Goal: Task Accomplishment & Management: Use online tool/utility

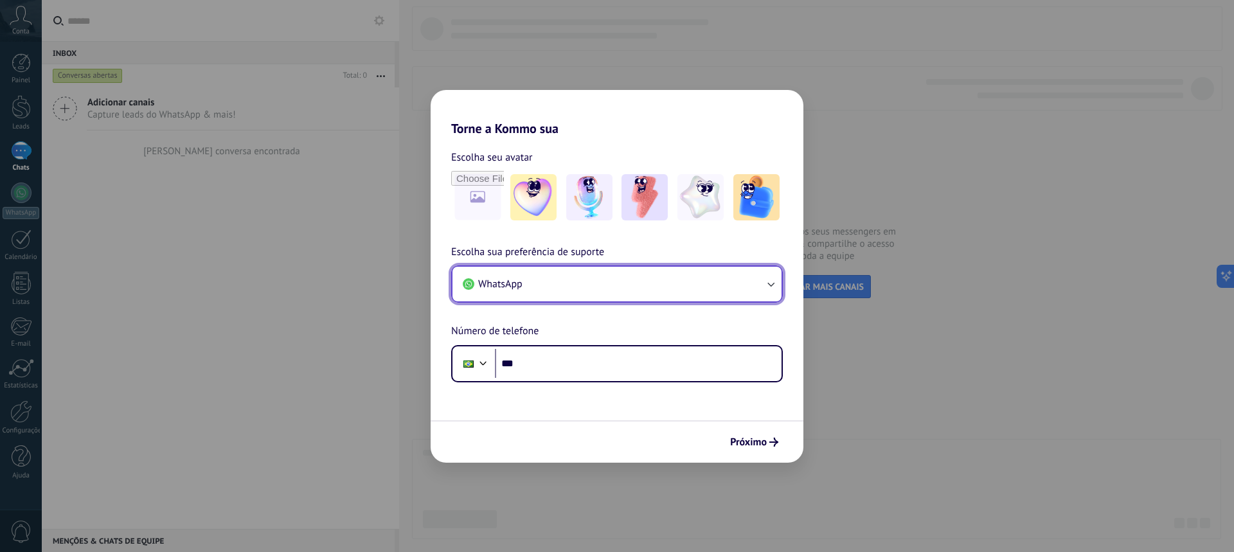
click at [663, 287] on button "WhatsApp" at bounding box center [616, 284] width 329 height 35
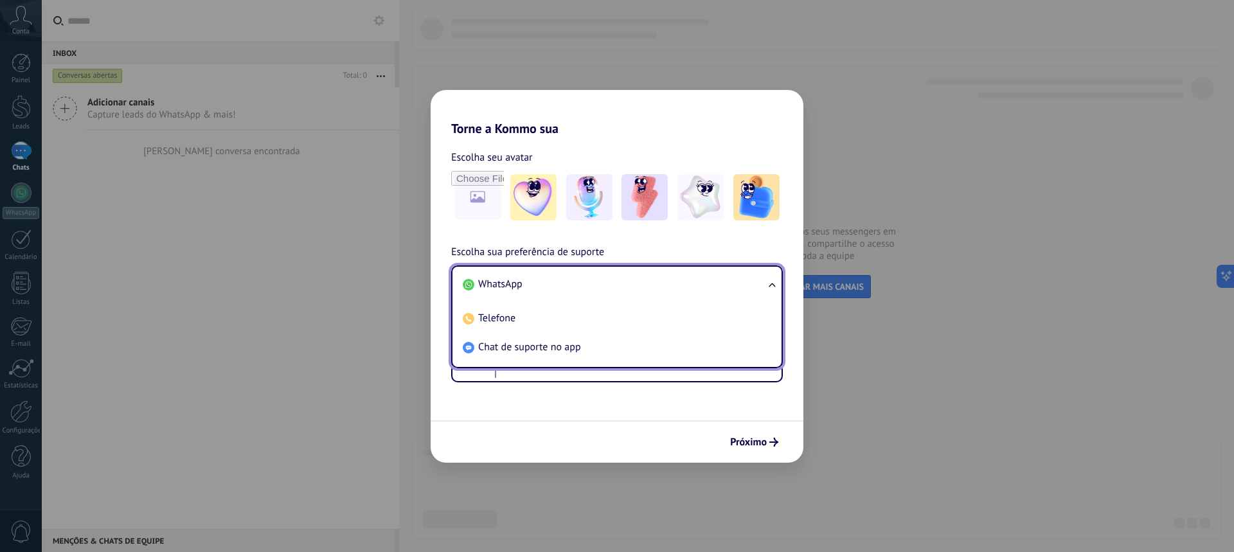
click at [662, 287] on li "WhatsApp" at bounding box center [615, 284] width 314 height 29
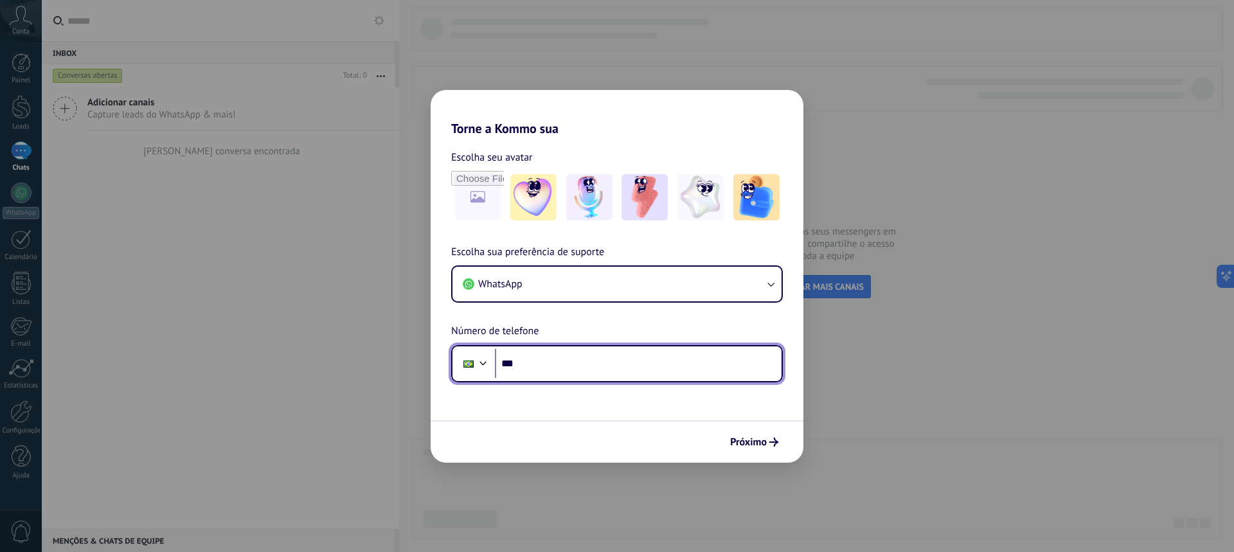
click at [657, 363] on input "***" at bounding box center [638, 364] width 287 height 30
type input "**********"
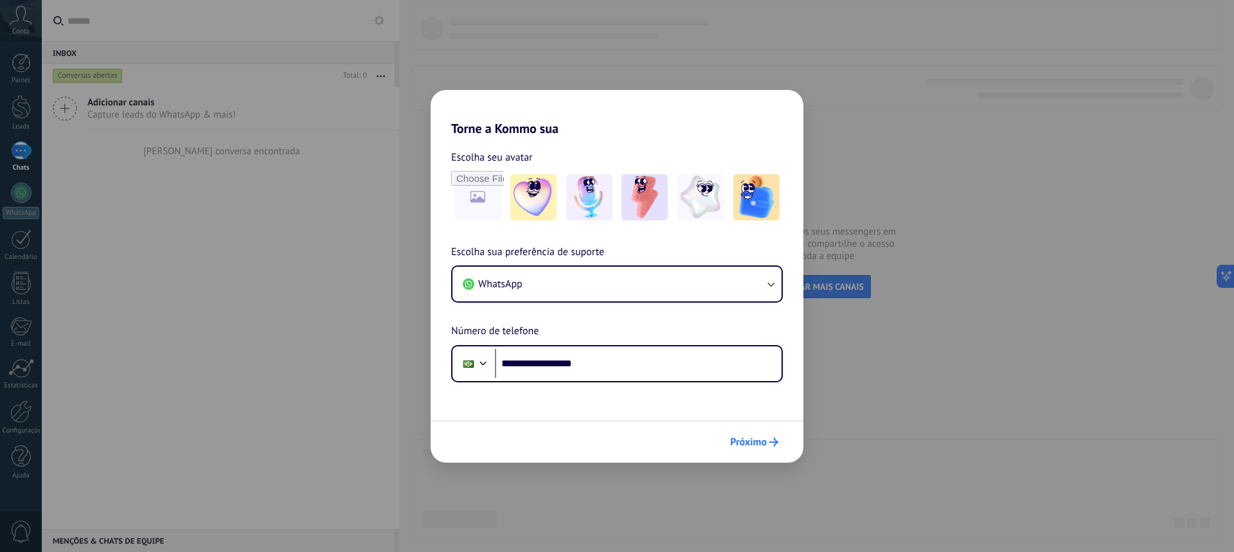
click at [756, 443] on span "Próximo" at bounding box center [748, 442] width 37 height 9
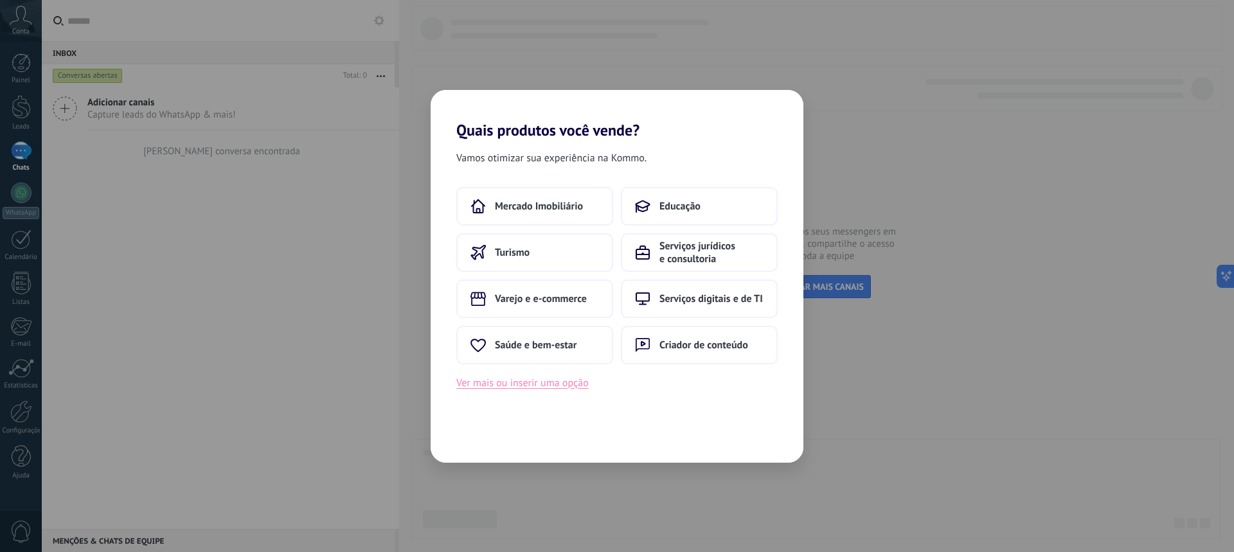
click at [555, 385] on button "Ver mais ou inserir uma opção" at bounding box center [522, 383] width 132 height 17
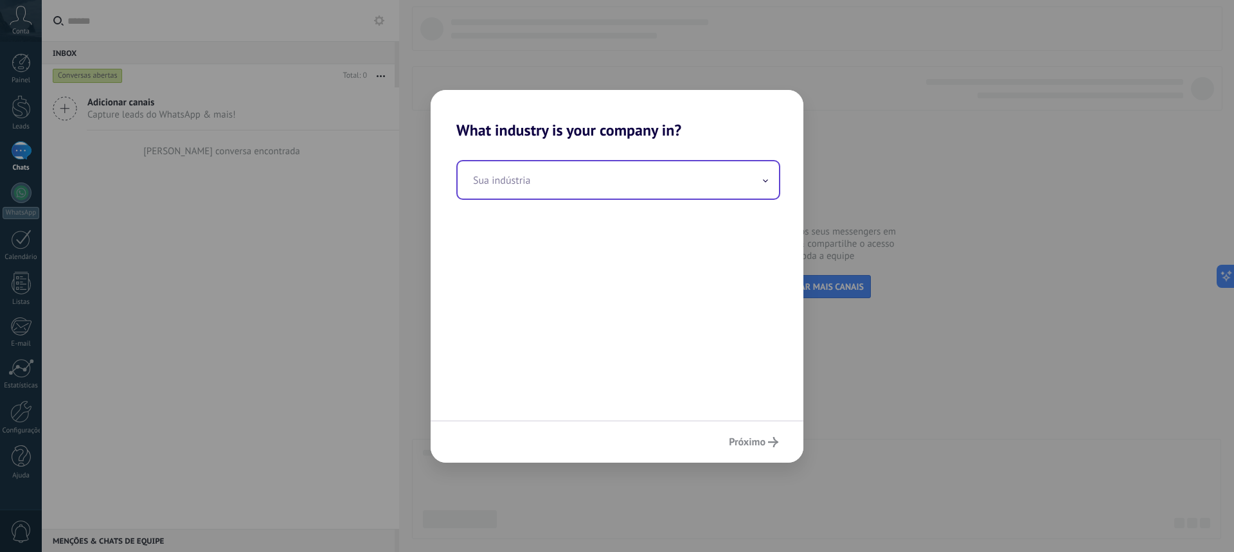
click at [766, 183] on span at bounding box center [765, 180] width 6 height 12
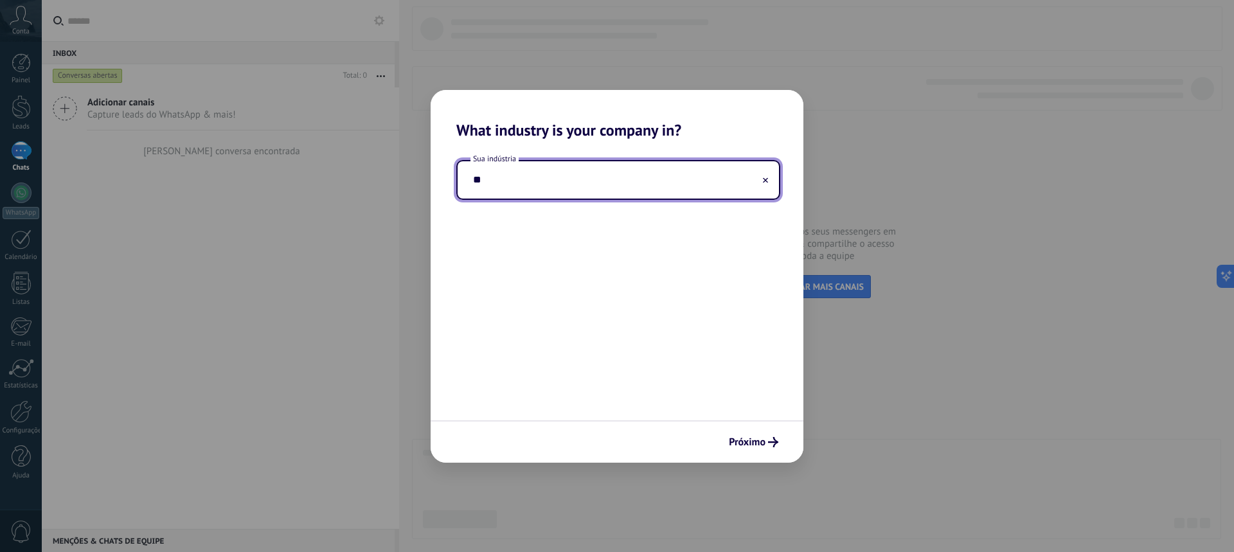
type input "*"
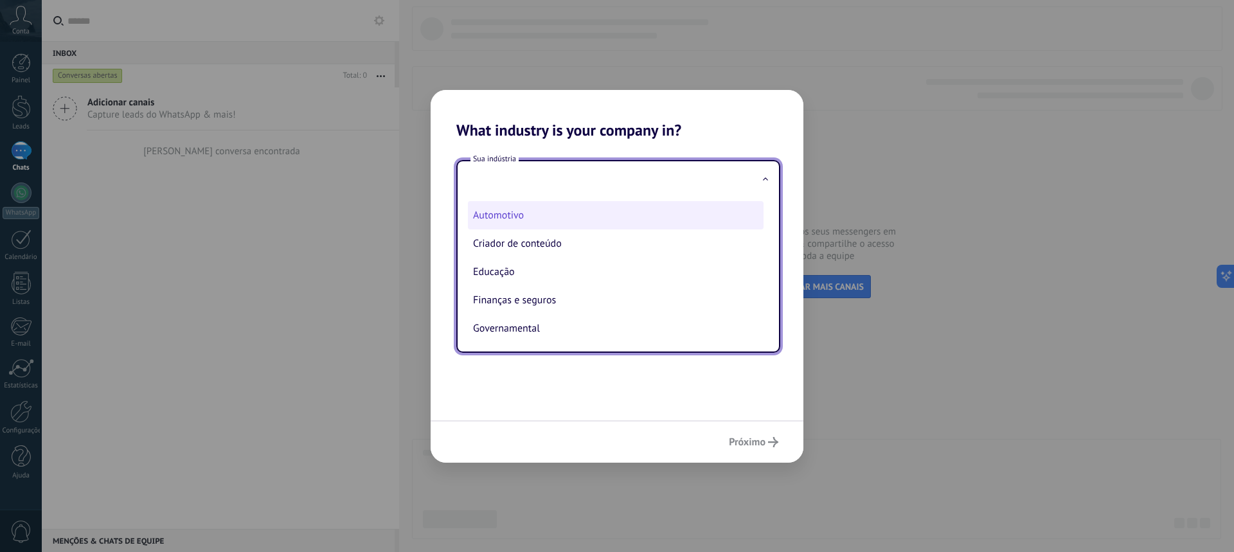
click at [613, 216] on li "Automotivo" at bounding box center [616, 215] width 296 height 28
type input "**********"
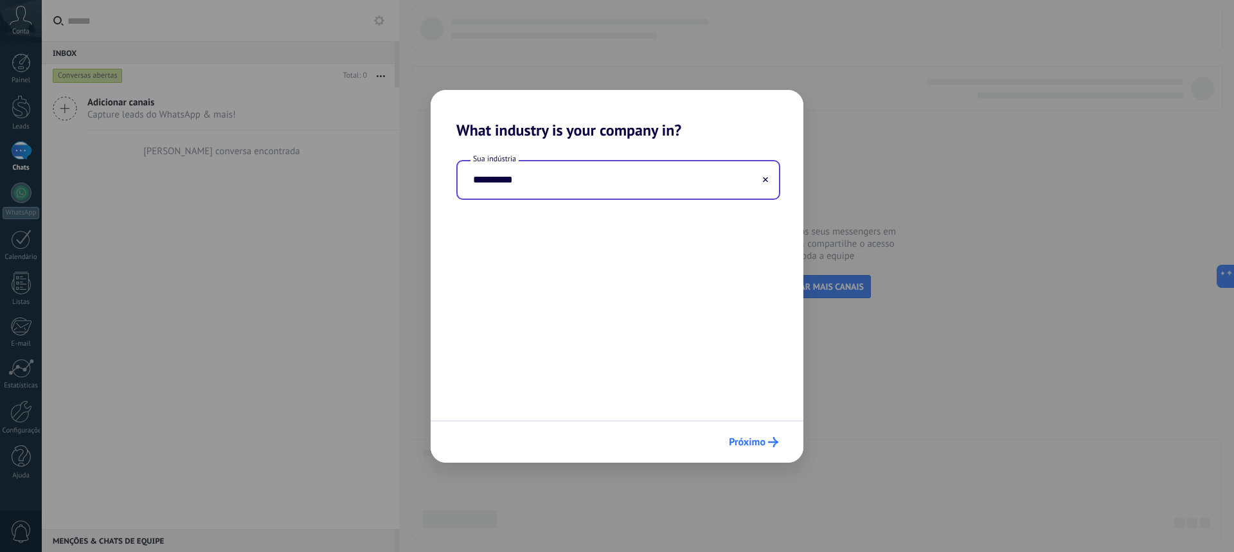
click at [754, 438] on span "Próximo" at bounding box center [747, 442] width 37 height 9
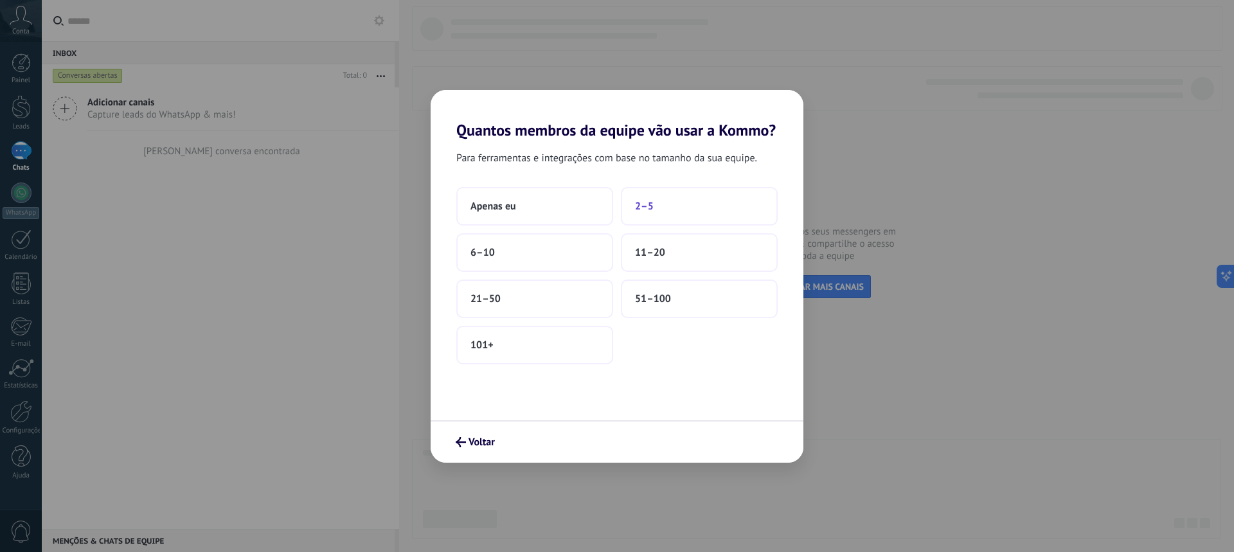
click at [655, 202] on button "2–5" at bounding box center [699, 206] width 157 height 39
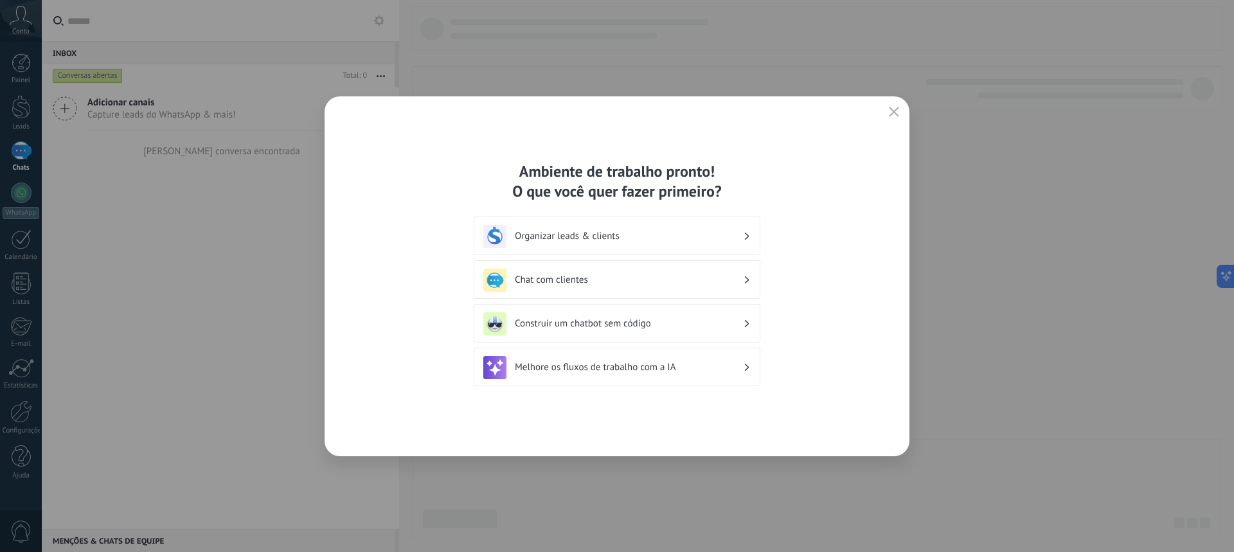
click at [724, 230] on h3 "Organizar leads & clients" at bounding box center [629, 236] width 228 height 12
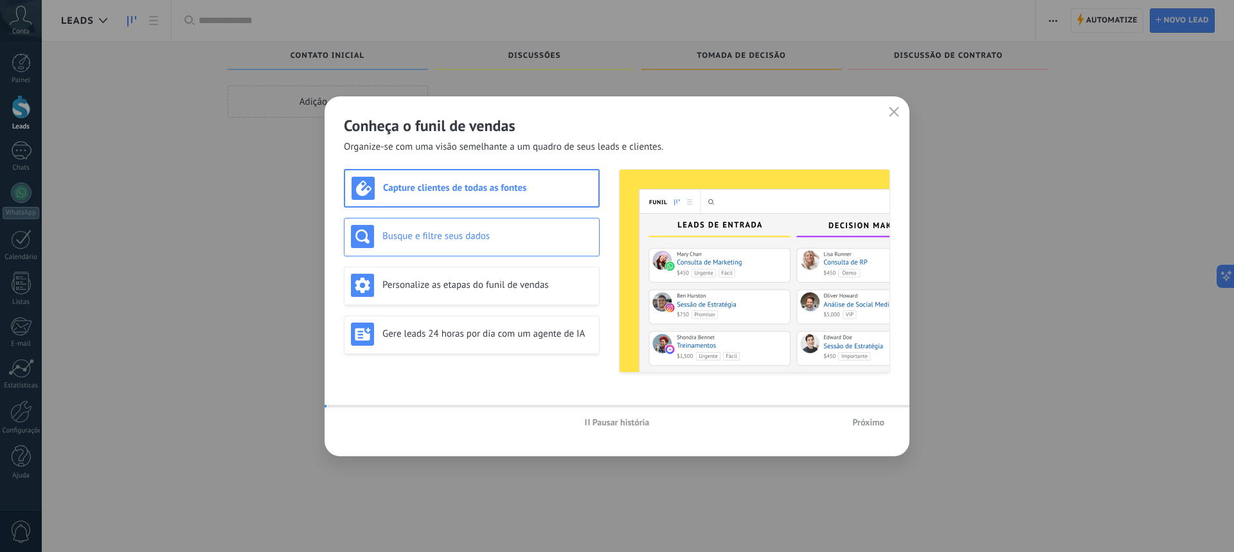
click at [567, 236] on h3 "Busque e filtre seus dados" at bounding box center [487, 236] width 210 height 12
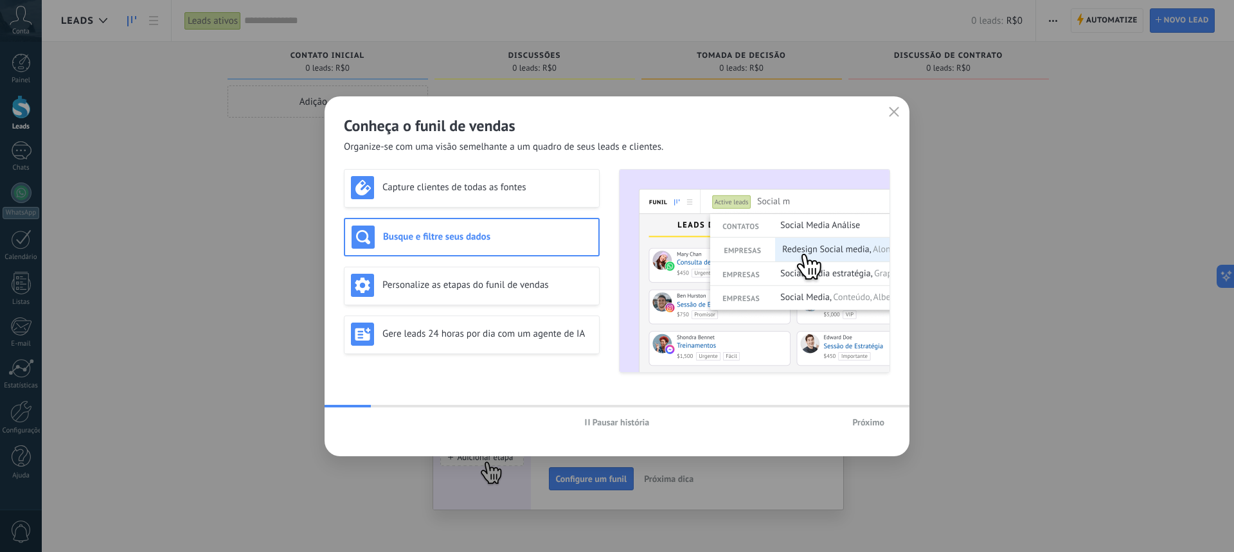
click at [898, 111] on icon "button" at bounding box center [894, 112] width 10 height 10
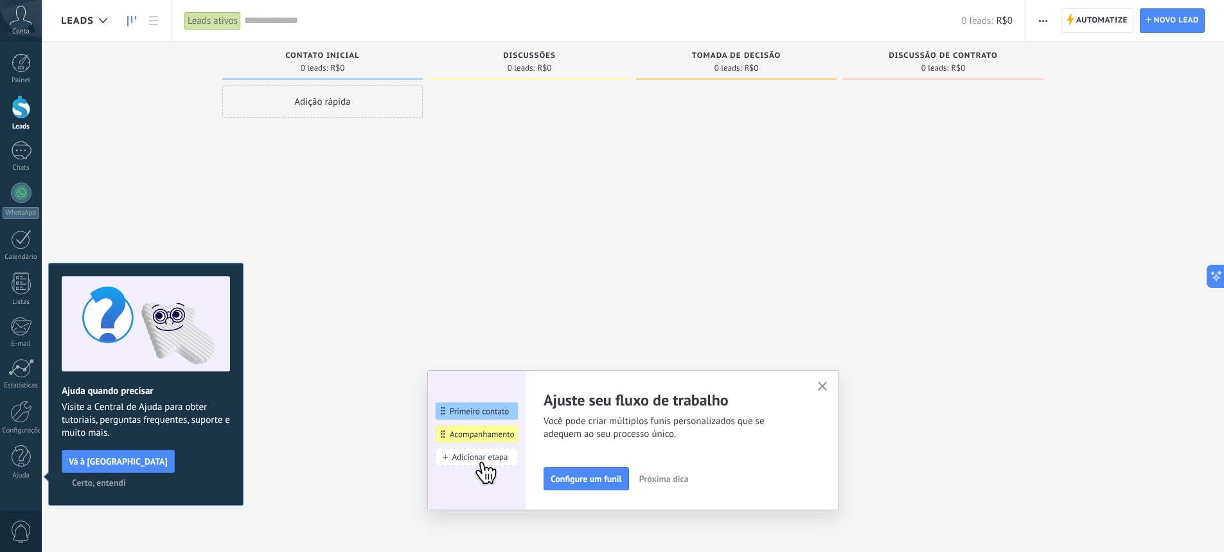
click at [827, 389] on icon "button" at bounding box center [823, 387] width 10 height 10
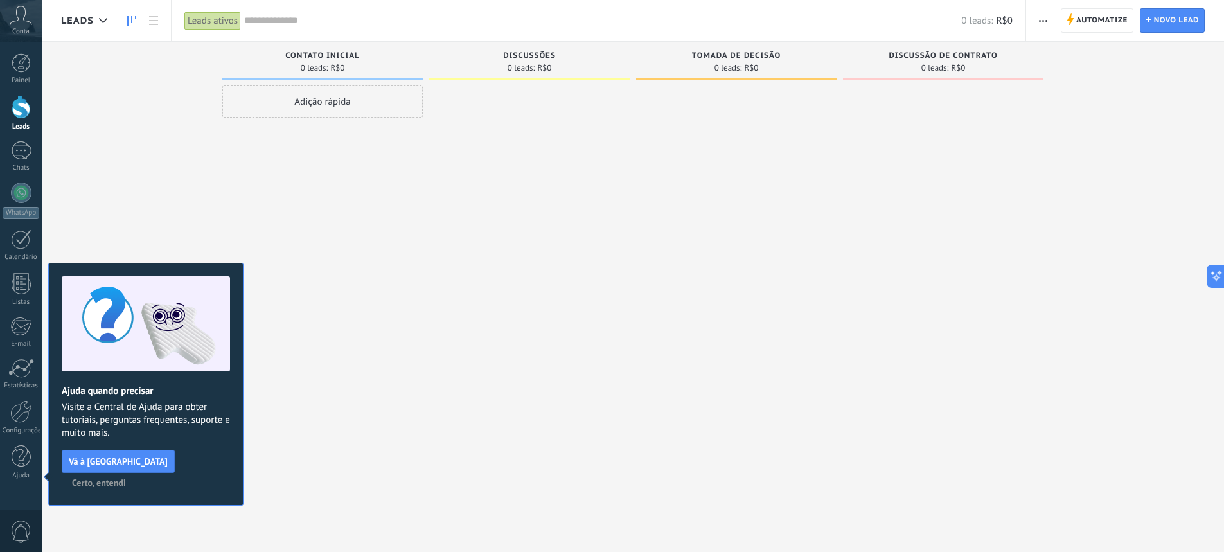
click at [126, 478] on span "Certo, entendi" at bounding box center [99, 482] width 54 height 9
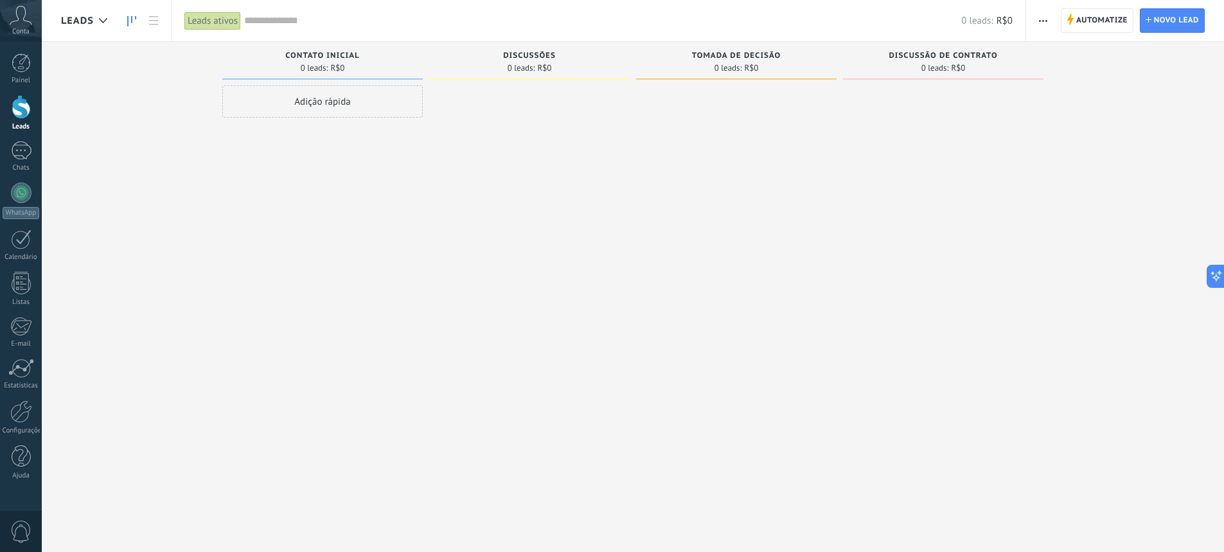
click at [389, 212] on div "Adição rápida" at bounding box center [322, 277] width 200 height 384
click at [19, 416] on div at bounding box center [21, 411] width 22 height 22
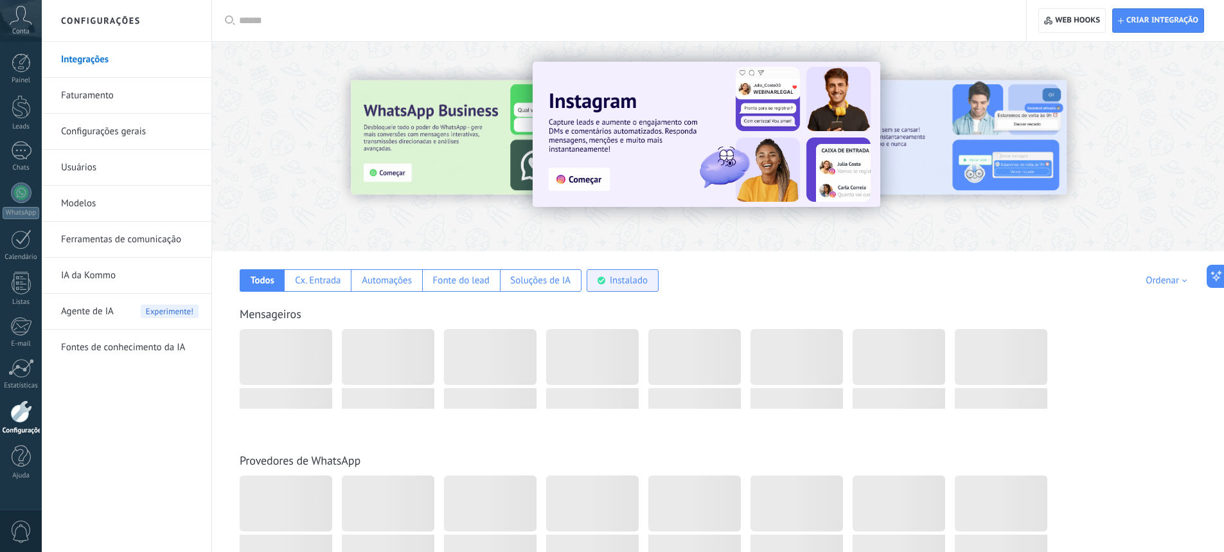
click at [627, 285] on div "Instalado" at bounding box center [629, 280] width 38 height 12
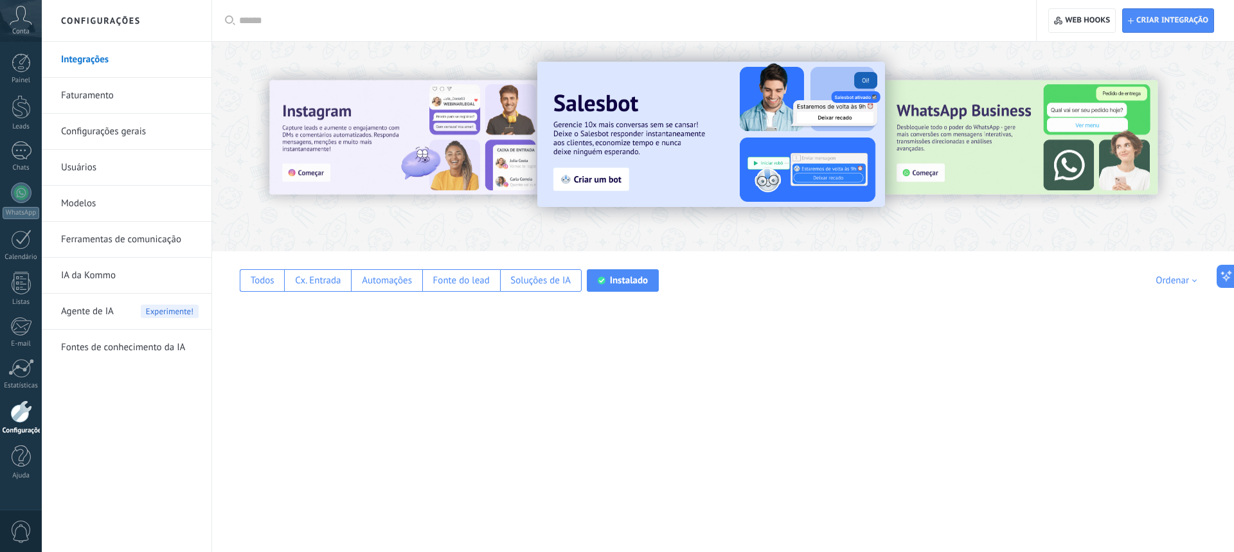
click at [610, 283] on div "Instalado" at bounding box center [629, 280] width 38 height 12
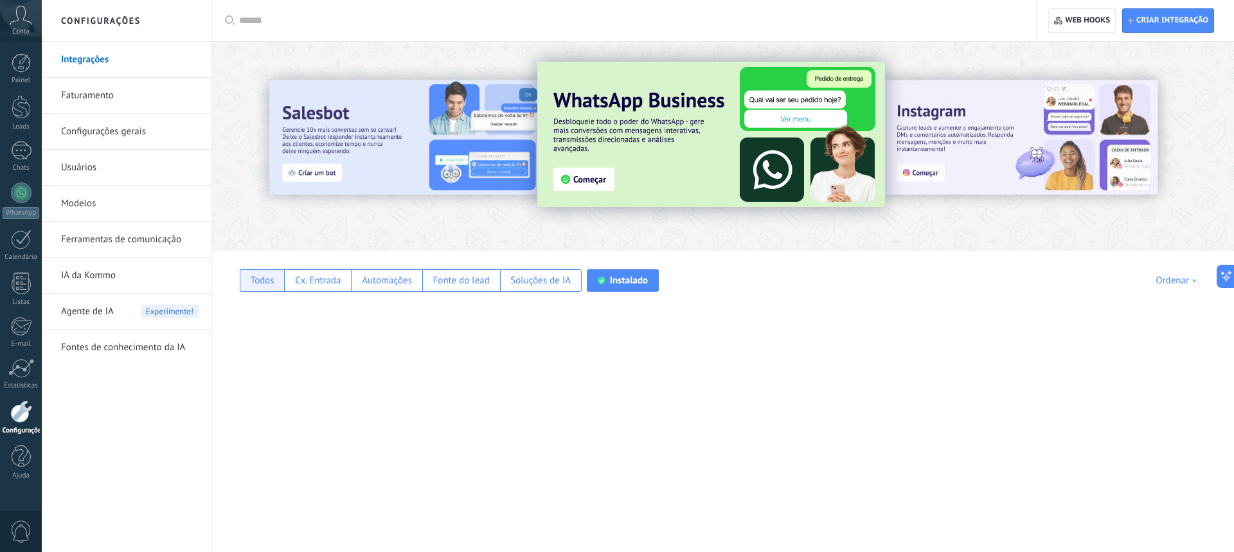
click at [271, 281] on div "Todos" at bounding box center [263, 280] width 24 height 12
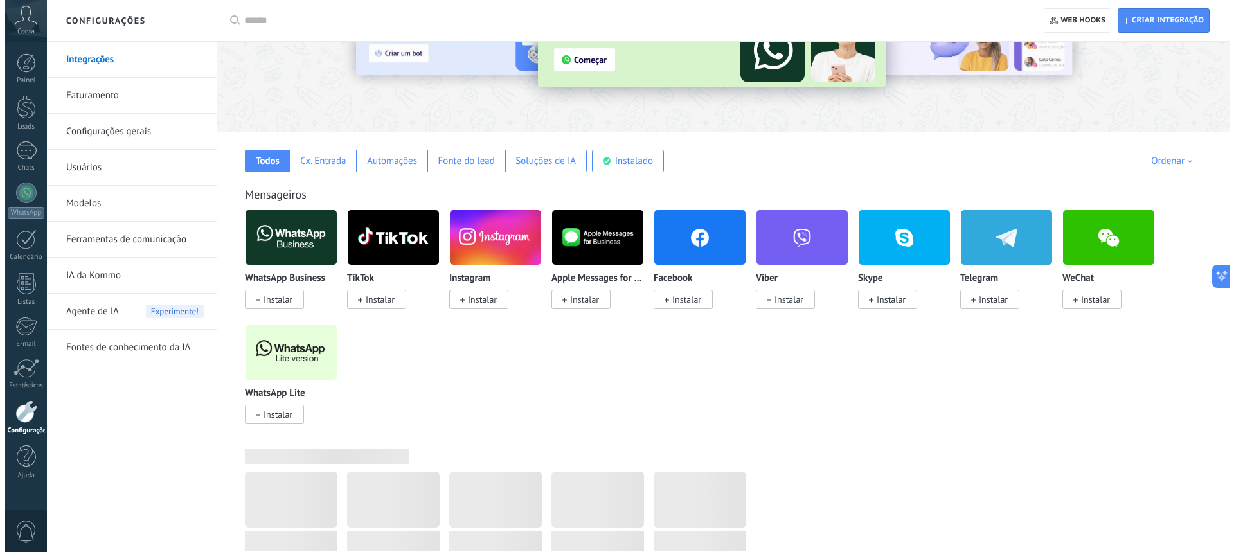
scroll to position [149, 0]
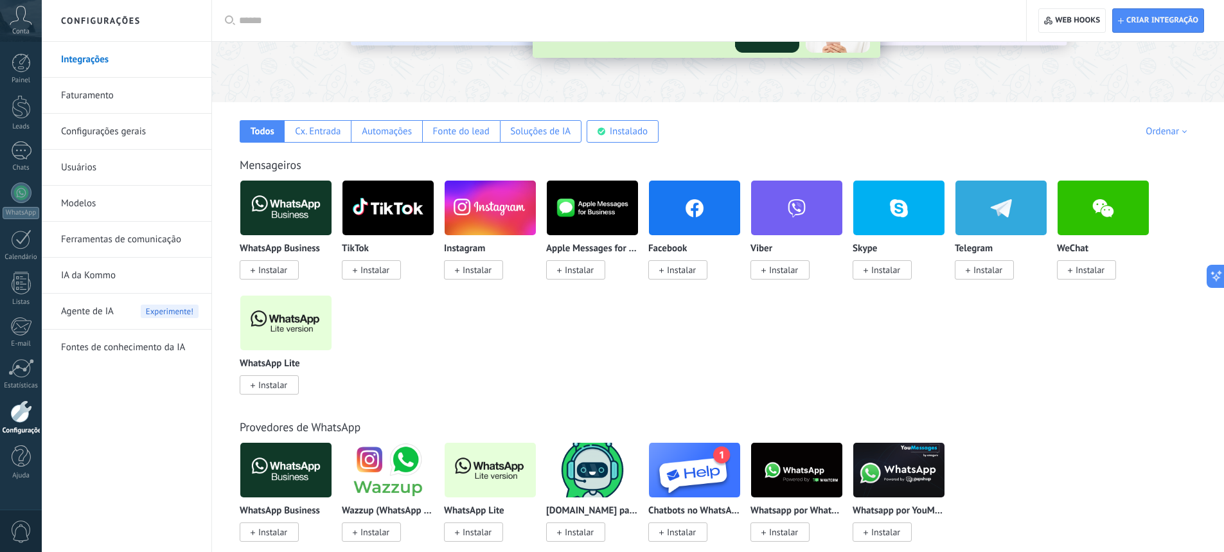
click at [273, 387] on span "Instalar" at bounding box center [272, 385] width 29 height 12
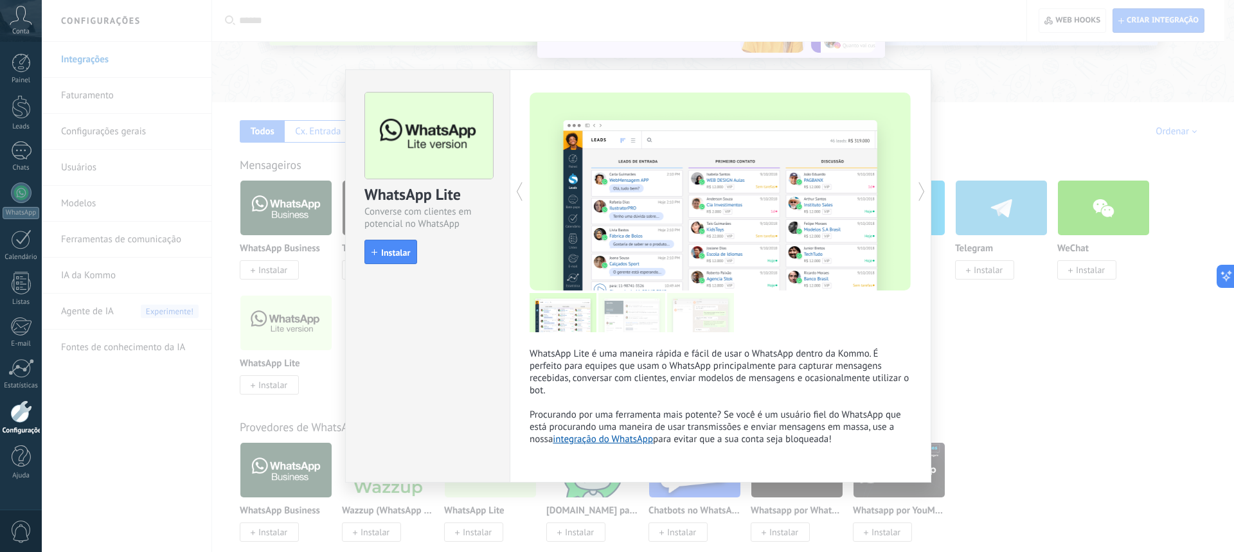
click at [397, 256] on span "Instalar" at bounding box center [395, 252] width 29 height 9
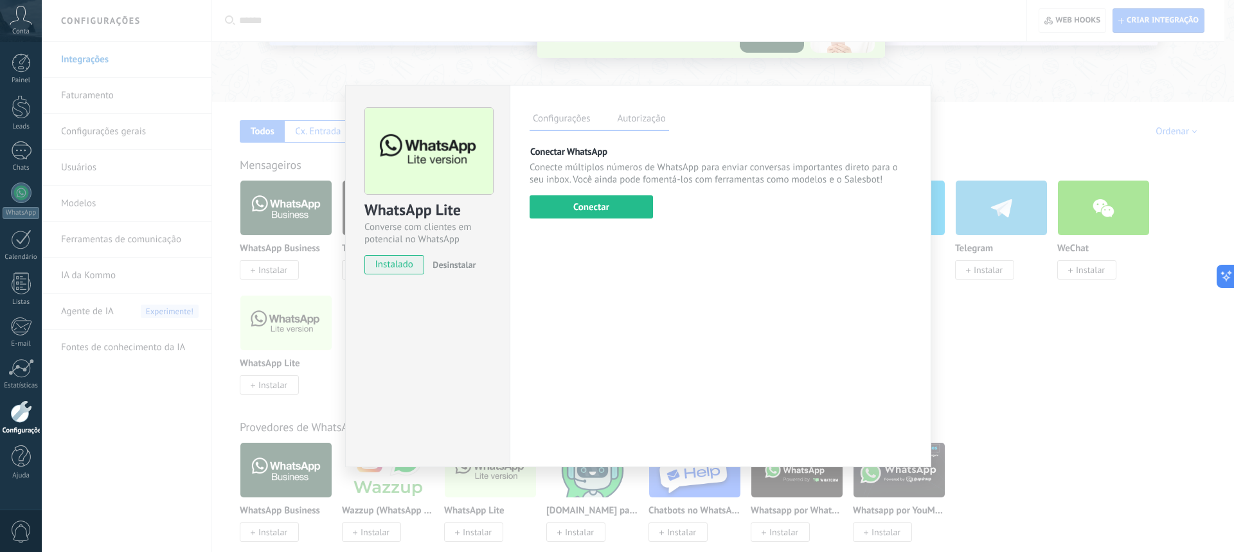
click at [640, 121] on label "Autorização" at bounding box center [641, 120] width 55 height 19
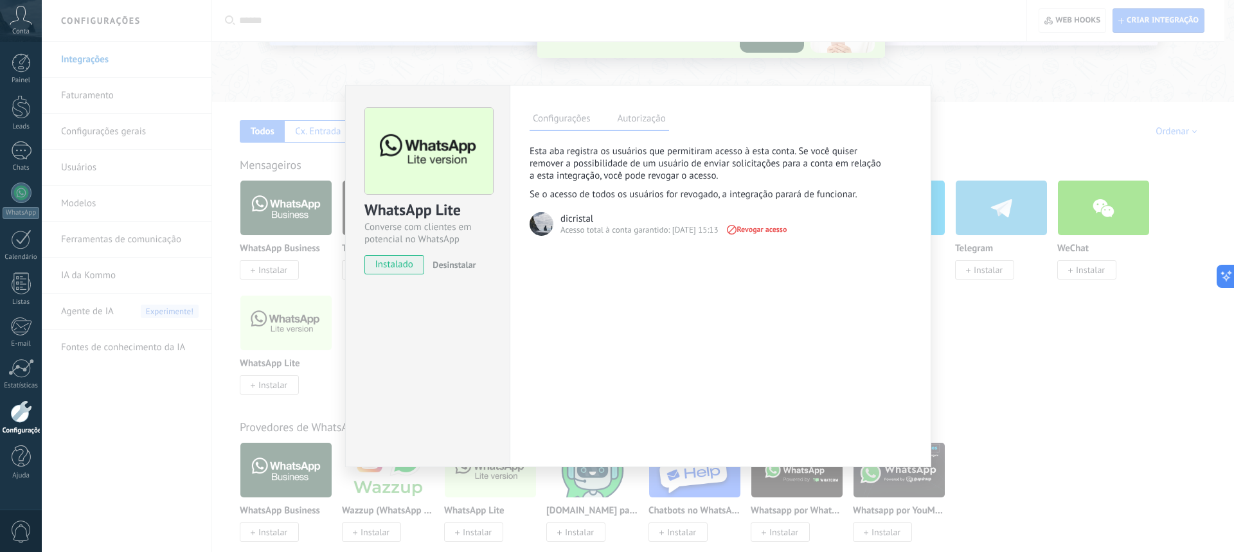
click at [569, 120] on label "Configurações" at bounding box center [562, 120] width 64 height 19
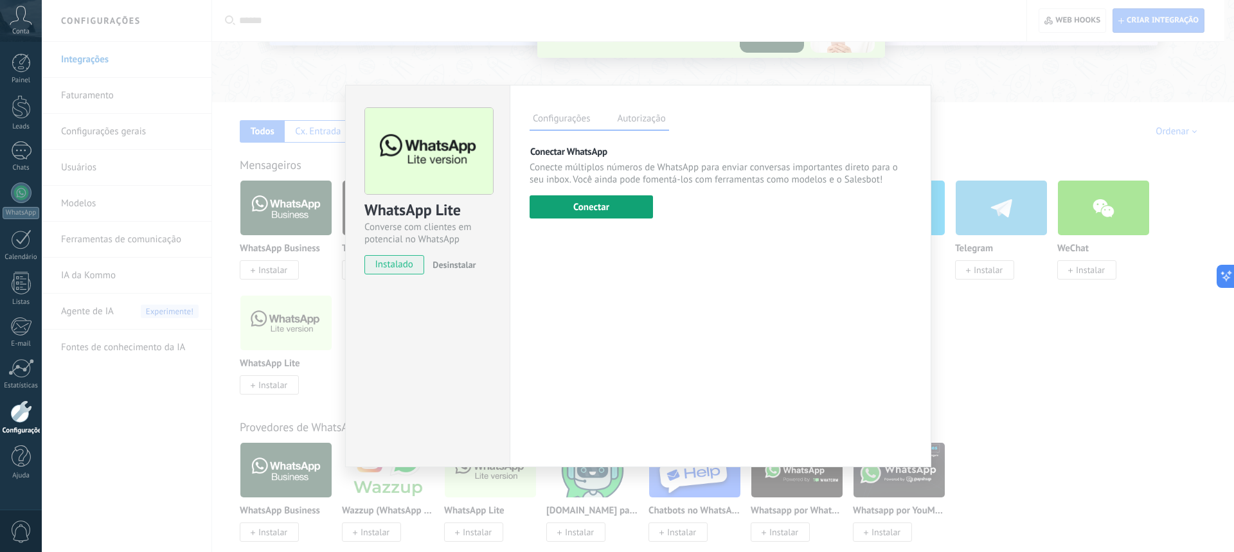
click at [589, 207] on button "Conectar" at bounding box center [591, 206] width 123 height 23
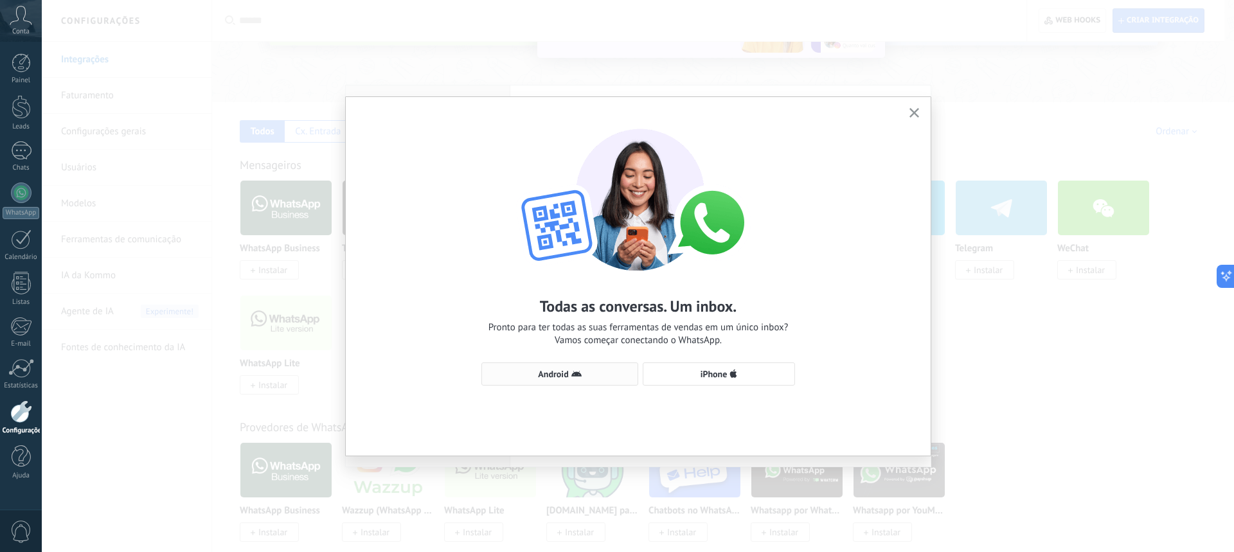
click at [558, 372] on span "Android" at bounding box center [553, 373] width 30 height 9
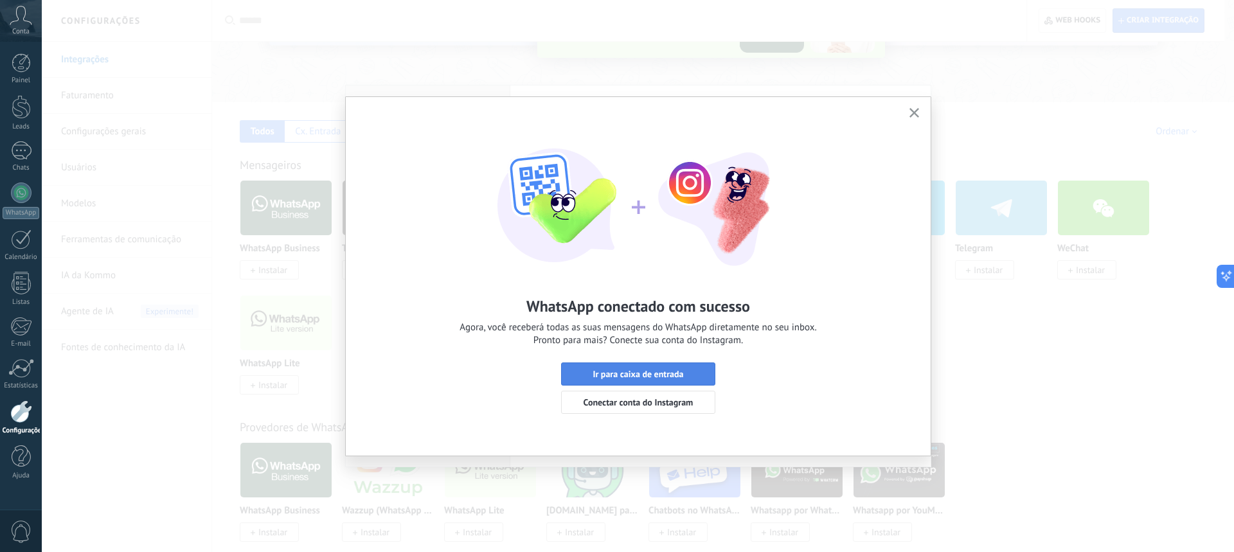
click at [630, 373] on span "Ir para caixa de entrada" at bounding box center [637, 373] width 91 height 9
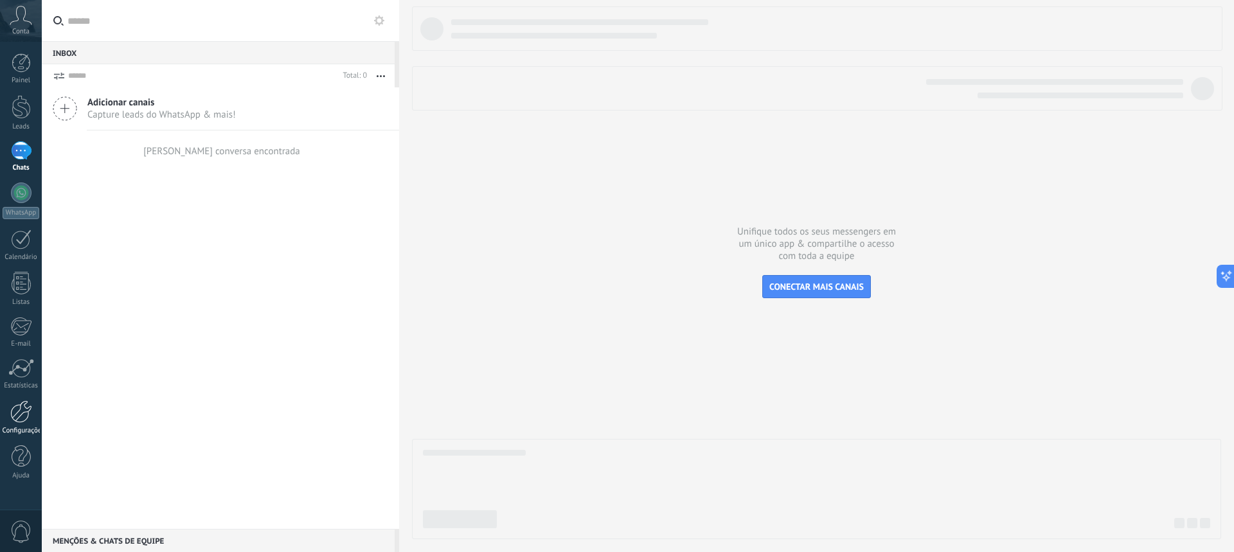
click at [18, 416] on div at bounding box center [21, 411] width 22 height 22
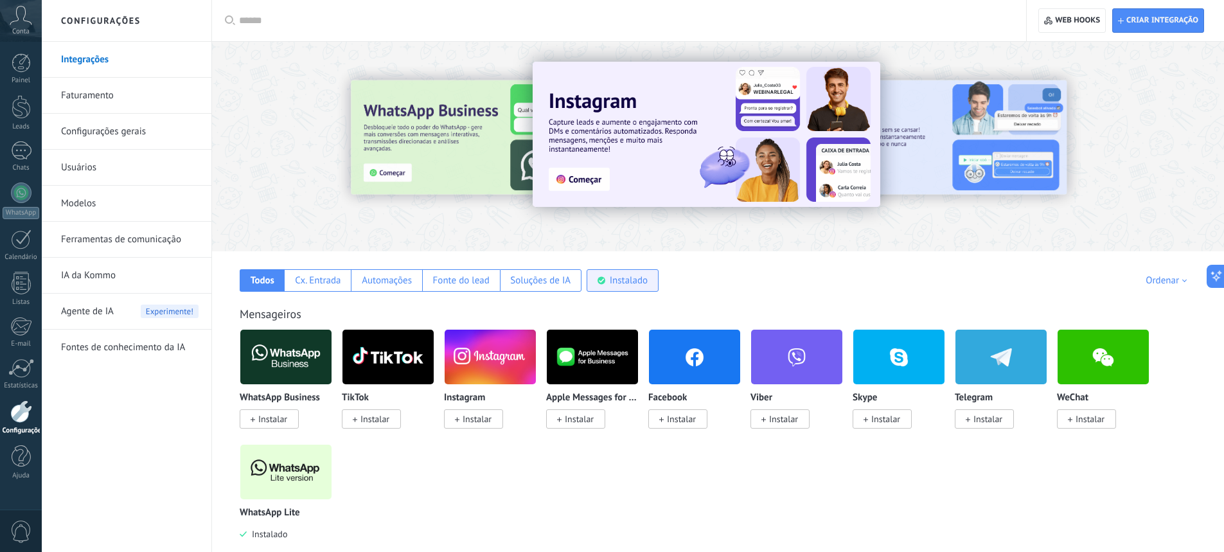
click at [625, 283] on div "Instalado" at bounding box center [629, 280] width 38 height 12
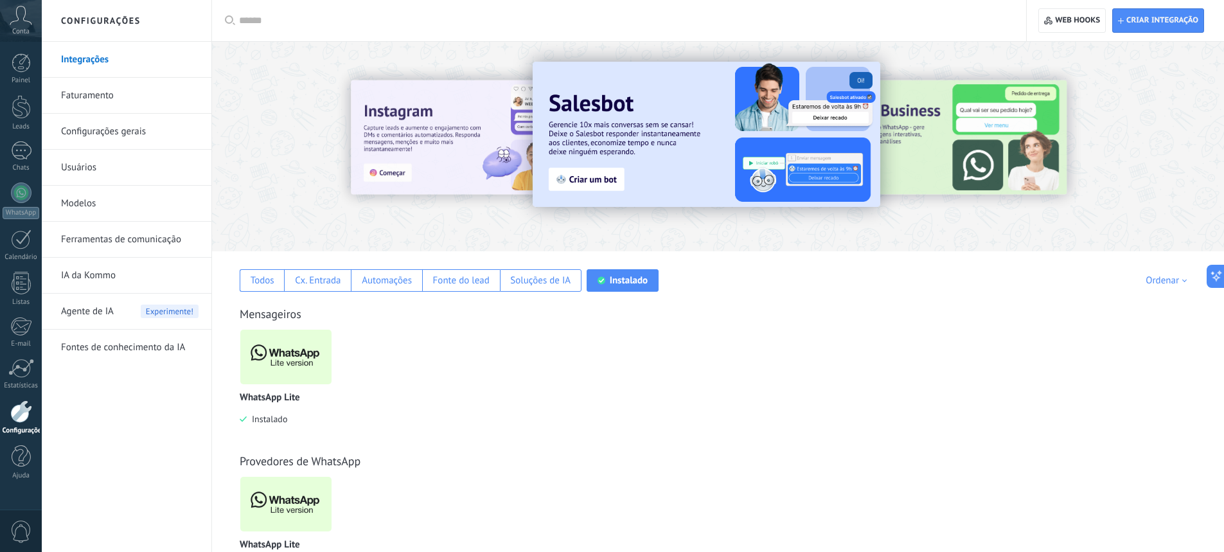
click at [290, 357] on img at bounding box center [285, 357] width 91 height 62
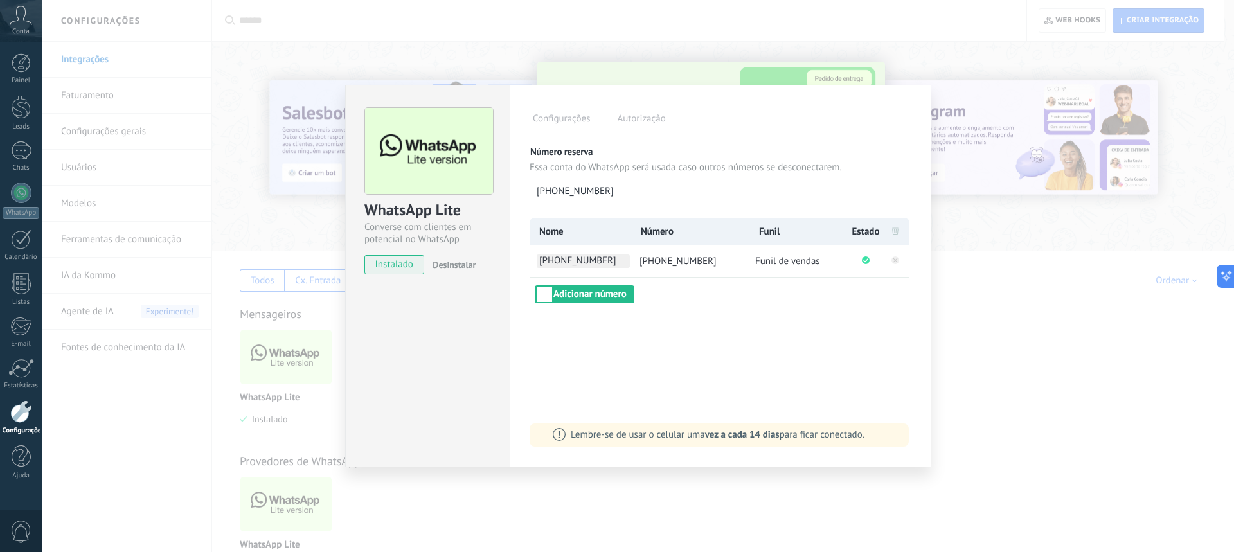
click at [592, 261] on span "[PHONE_NUMBER]" at bounding box center [583, 260] width 93 height 13
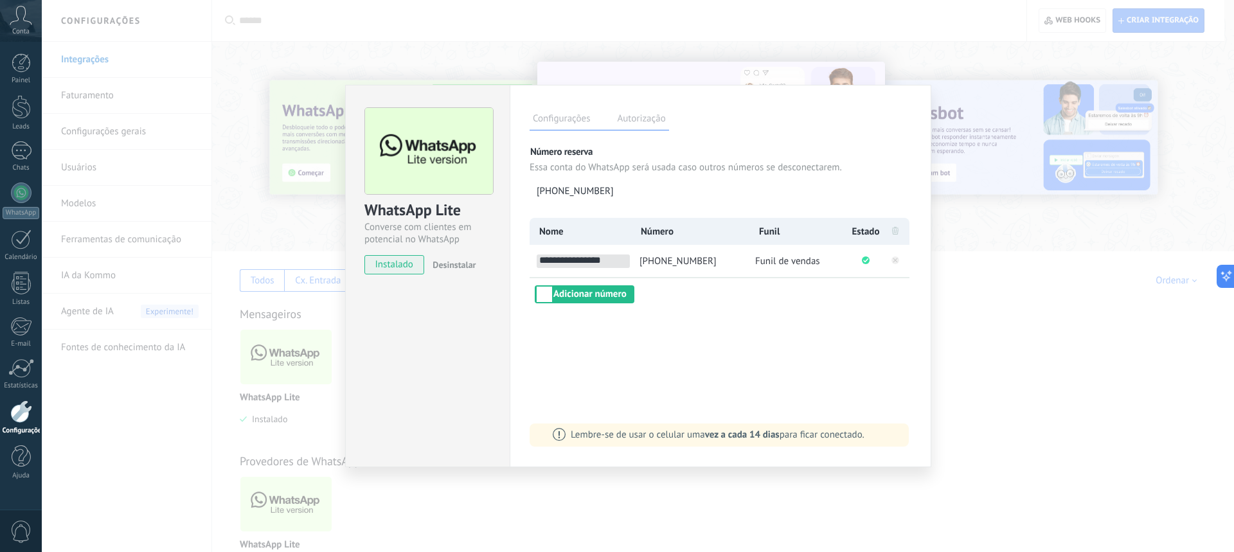
drag, startPoint x: 618, startPoint y: 258, endPoint x: 535, endPoint y: 258, distance: 82.3
click at [535, 258] on li "**********" at bounding box center [580, 261] width 100 height 32
click at [603, 261] on span "[PHONE_NUMBER]" at bounding box center [583, 260] width 93 height 13
type input "**********"
click at [718, 325] on div "**********" at bounding box center [721, 276] width 422 height 382
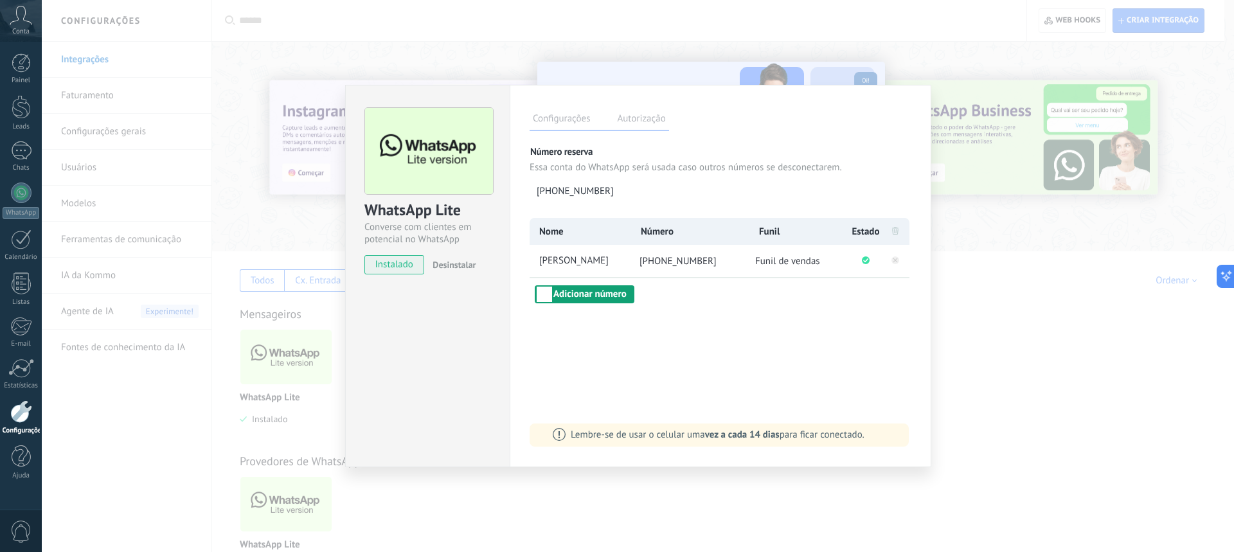
click at [576, 291] on button "Adicionar número" at bounding box center [585, 294] width 100 height 18
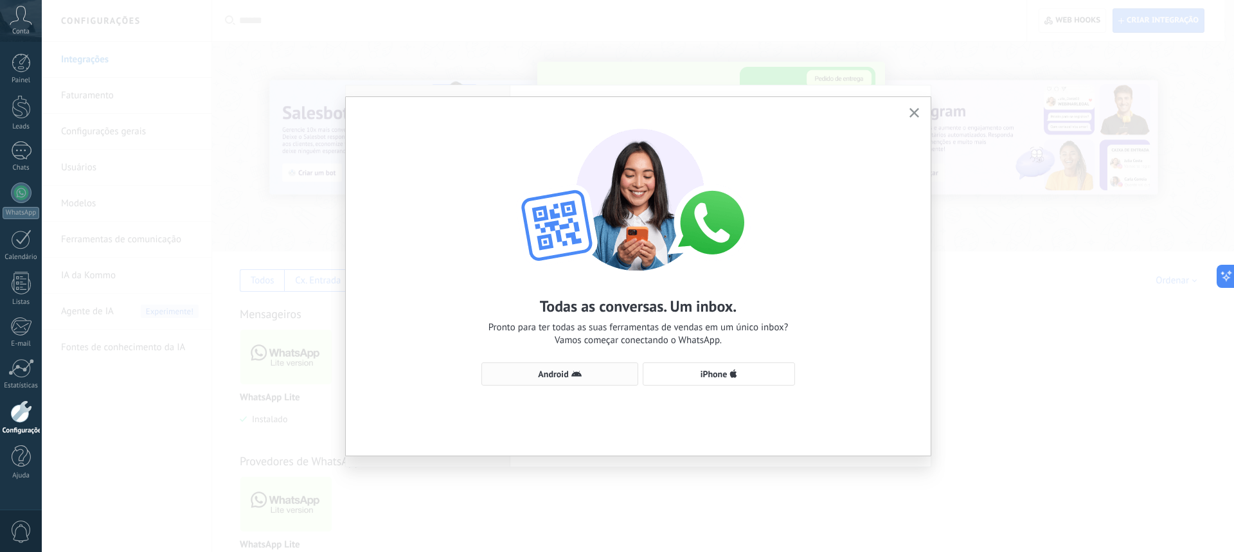
click at [566, 374] on span "Android" at bounding box center [553, 373] width 30 height 9
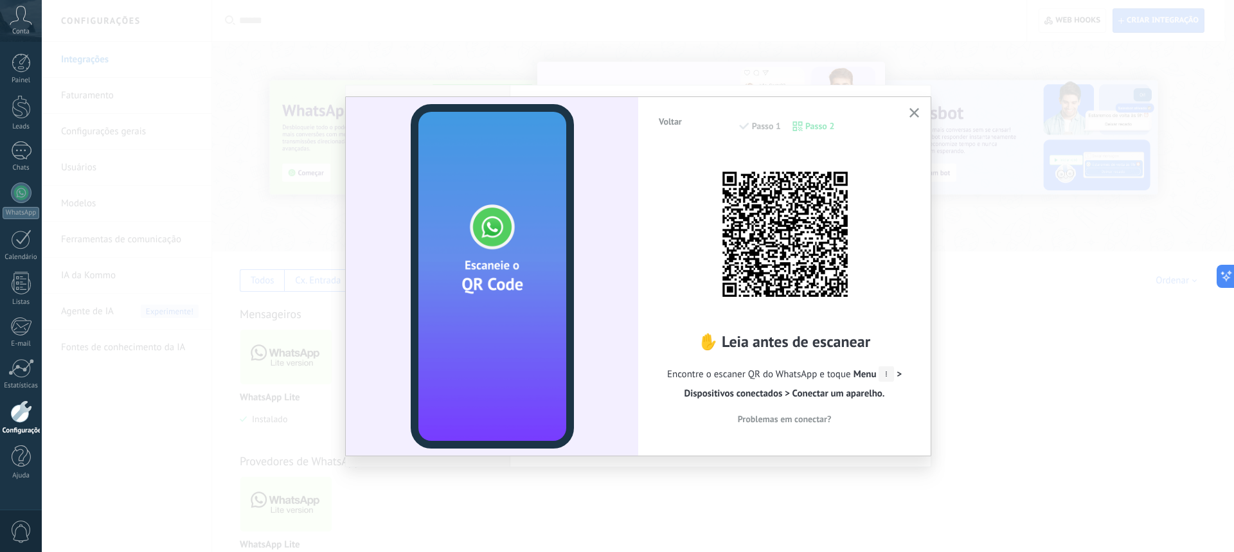
click at [916, 111] on use "button" at bounding box center [914, 113] width 10 height 10
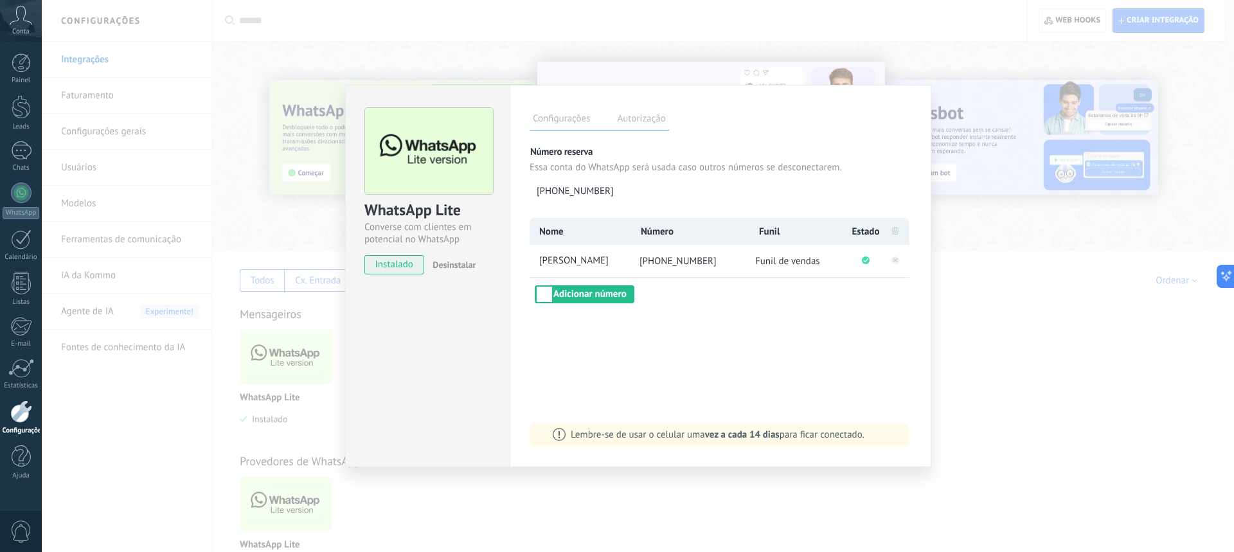
click at [961, 278] on div "WhatsApp Lite Converse com clientes em potencial no WhatsApp instalado Desinsta…" at bounding box center [638, 276] width 1192 height 552
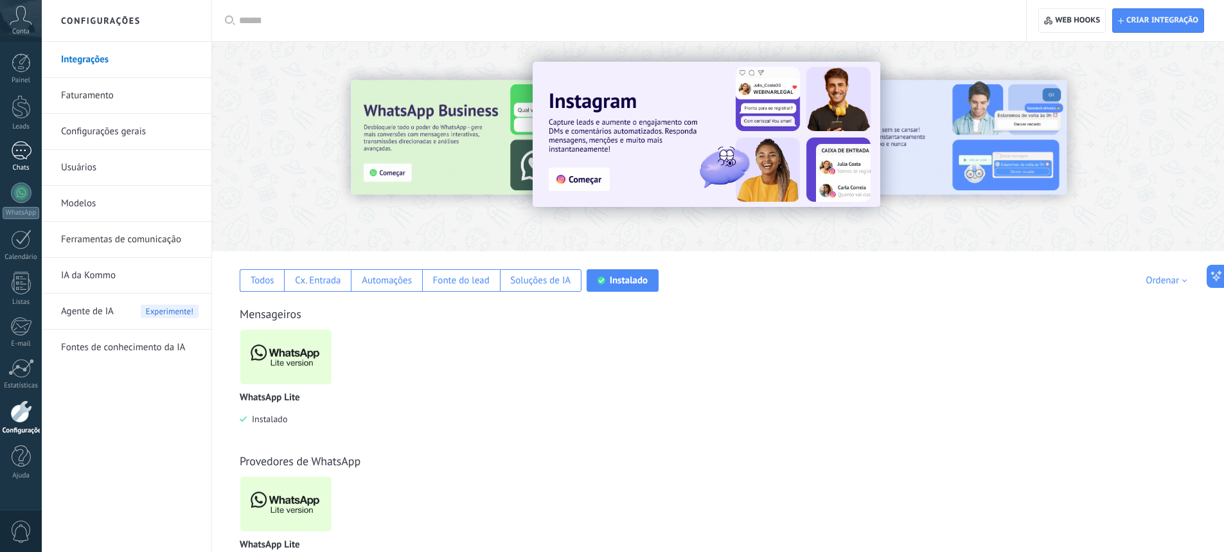
click at [19, 151] on div at bounding box center [21, 150] width 21 height 19
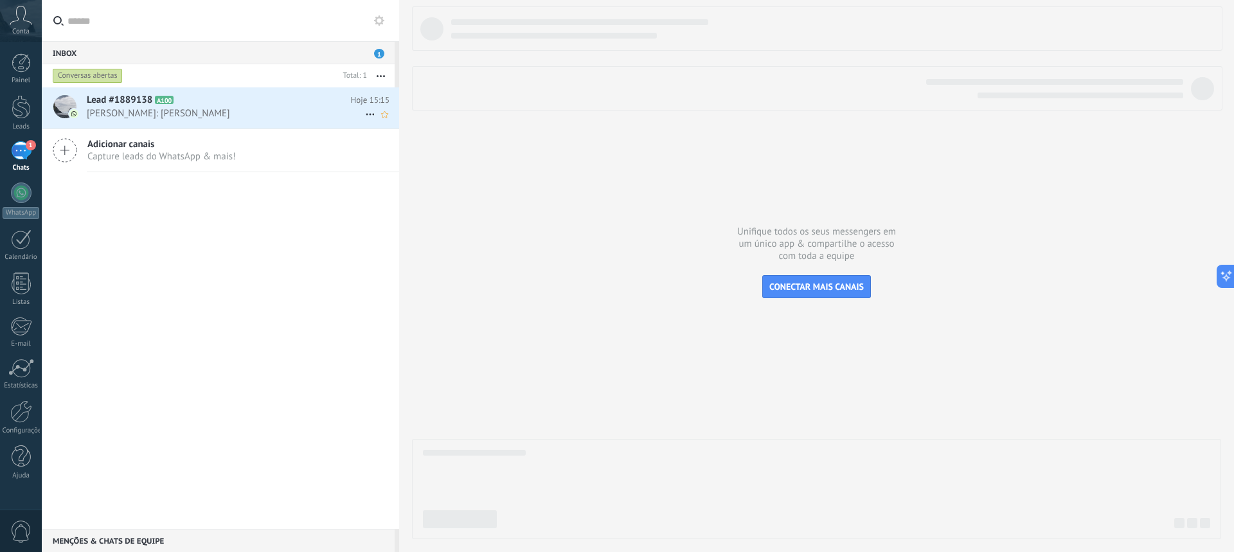
click at [226, 106] on h2 "Lead #1889138 A100" at bounding box center [219, 100] width 264 height 13
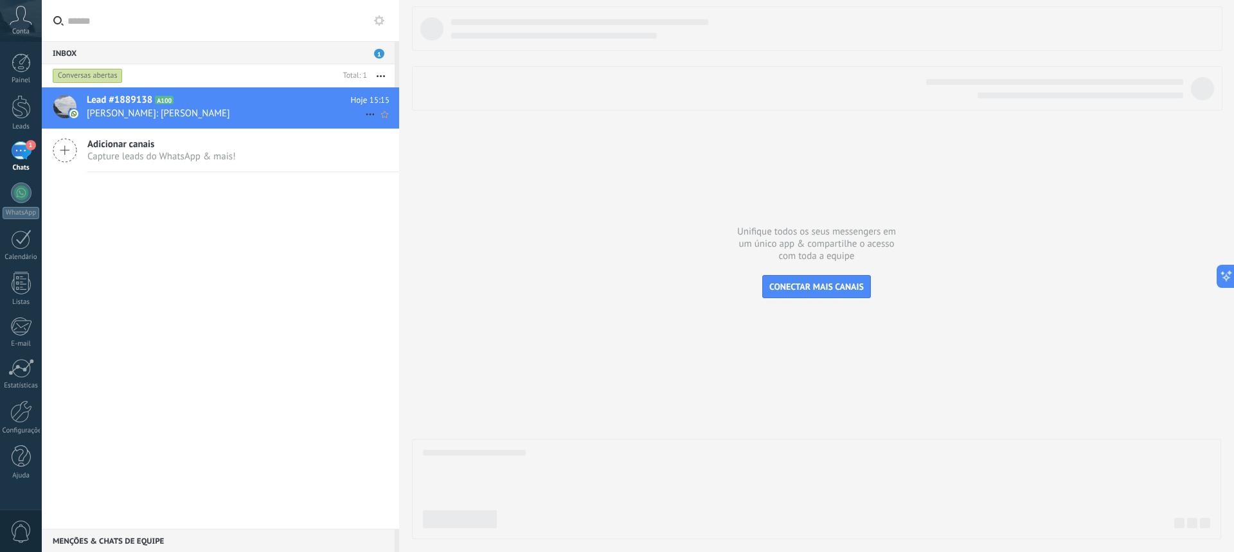
click at [270, 105] on h2 "Lead #1889138 A100" at bounding box center [219, 100] width 264 height 13
click at [118, 100] on span "Lead #1889138" at bounding box center [120, 100] width 66 height 13
click at [990, 202] on div at bounding box center [816, 272] width 809 height 533
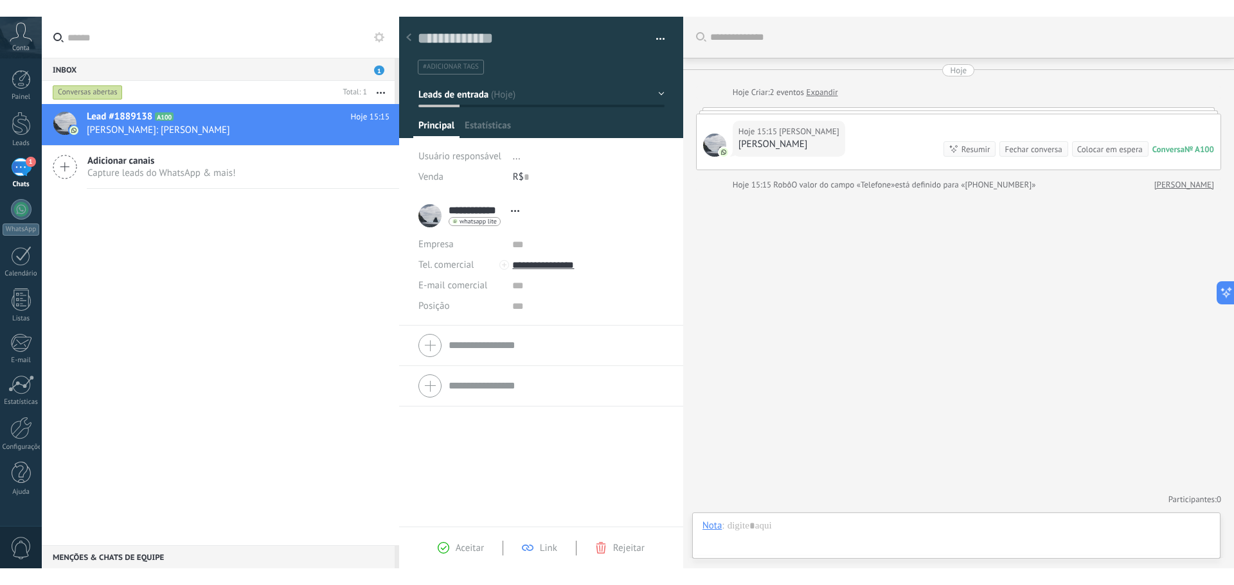
scroll to position [19, 0]
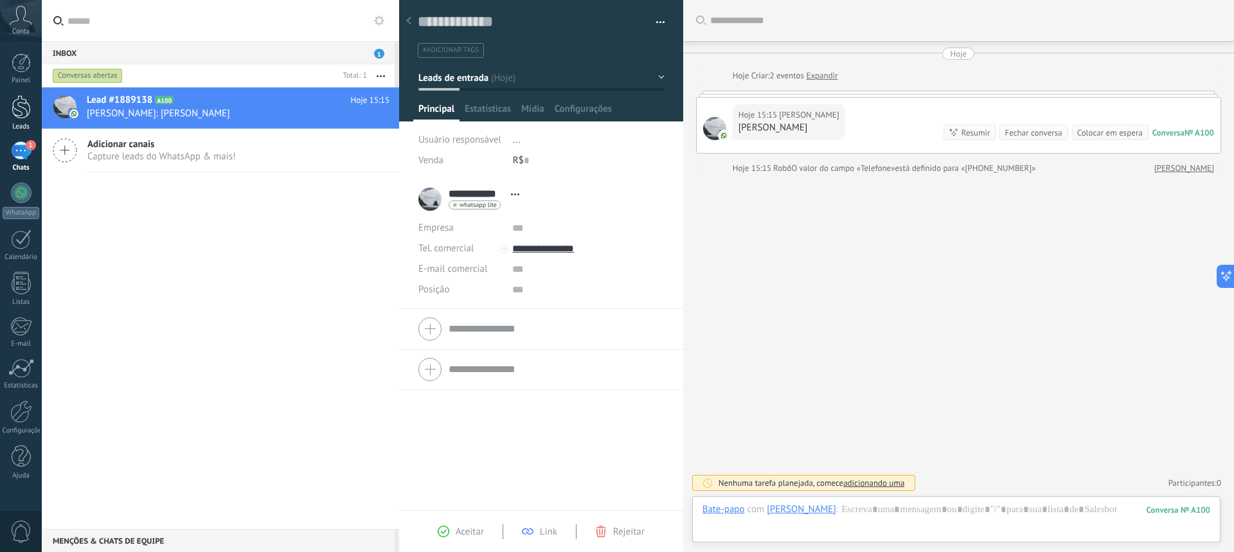
click at [19, 111] on div at bounding box center [21, 107] width 19 height 24
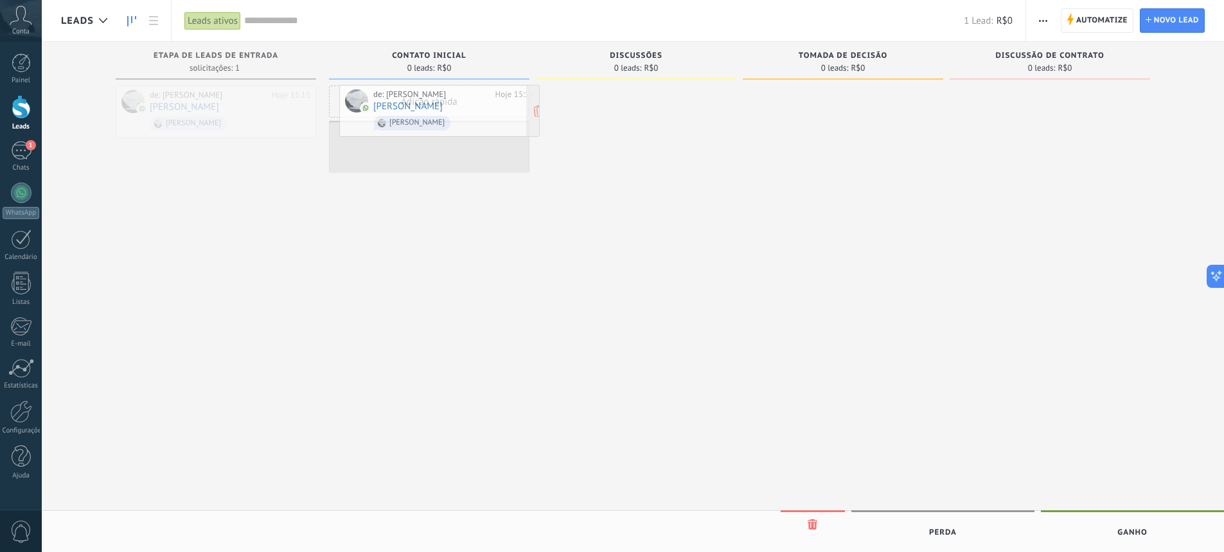
drag, startPoint x: 237, startPoint y: 103, endPoint x: 461, endPoint y: 102, distance: 223.6
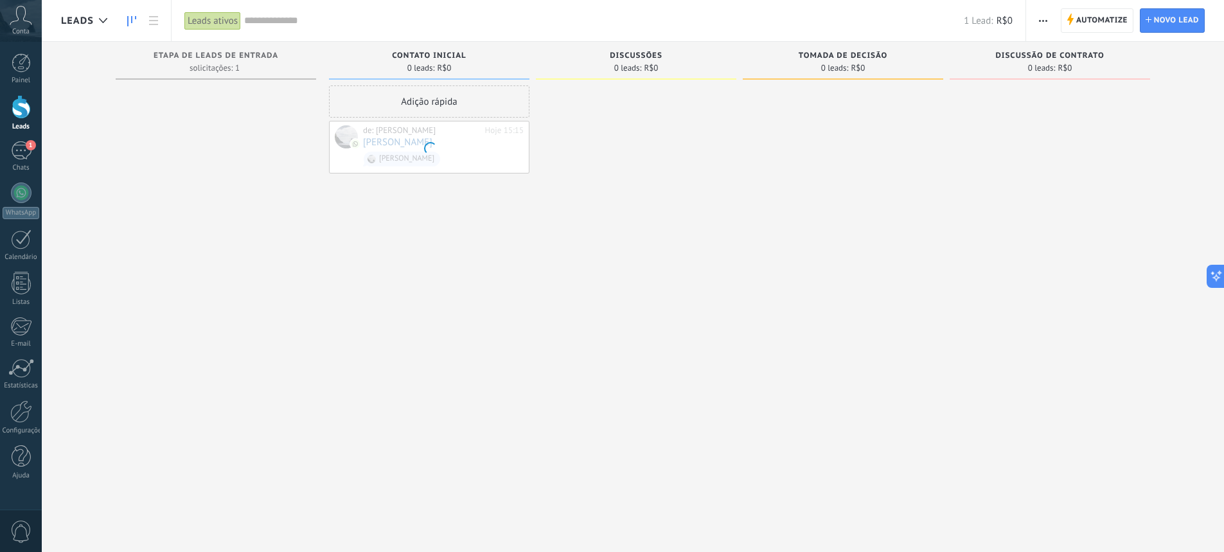
click at [392, 187] on div "Adição rápida de: [PERSON_NAME] 15:15 [PERSON_NAME][GEOGRAPHIC_DATA]" at bounding box center [429, 277] width 200 height 384
click at [102, 21] on use at bounding box center [103, 20] width 8 height 5
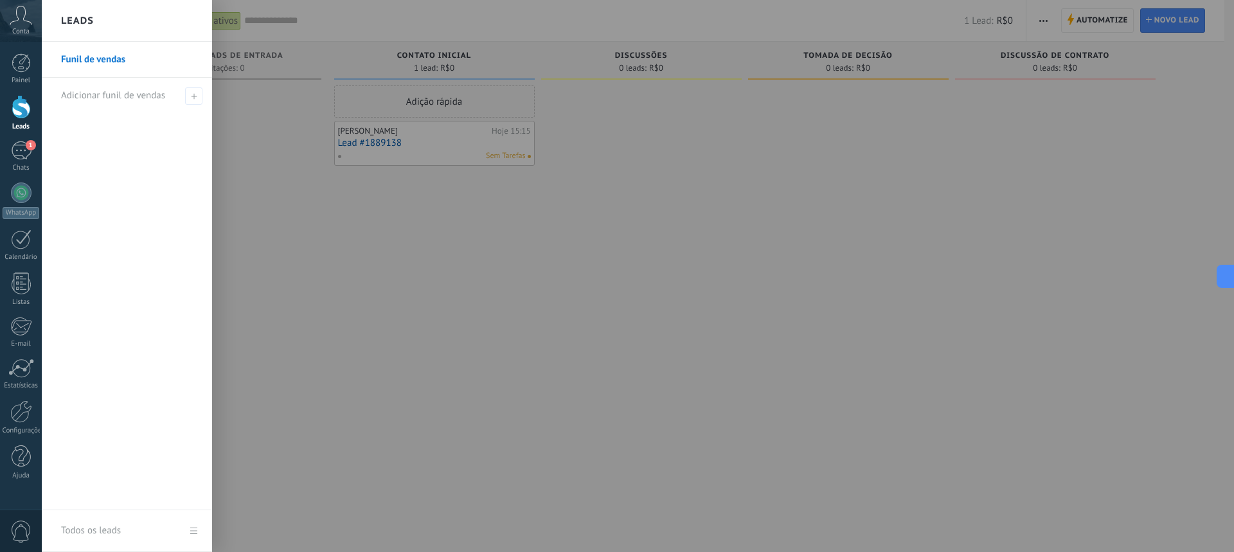
click at [287, 145] on div at bounding box center [659, 276] width 1234 height 552
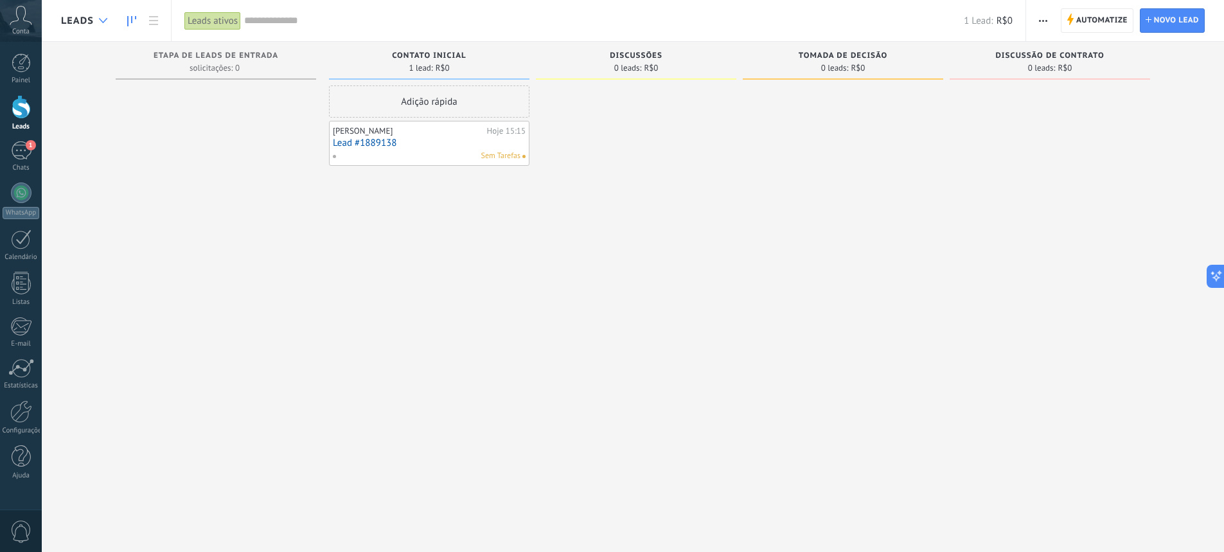
click at [102, 21] on use at bounding box center [103, 20] width 8 height 5
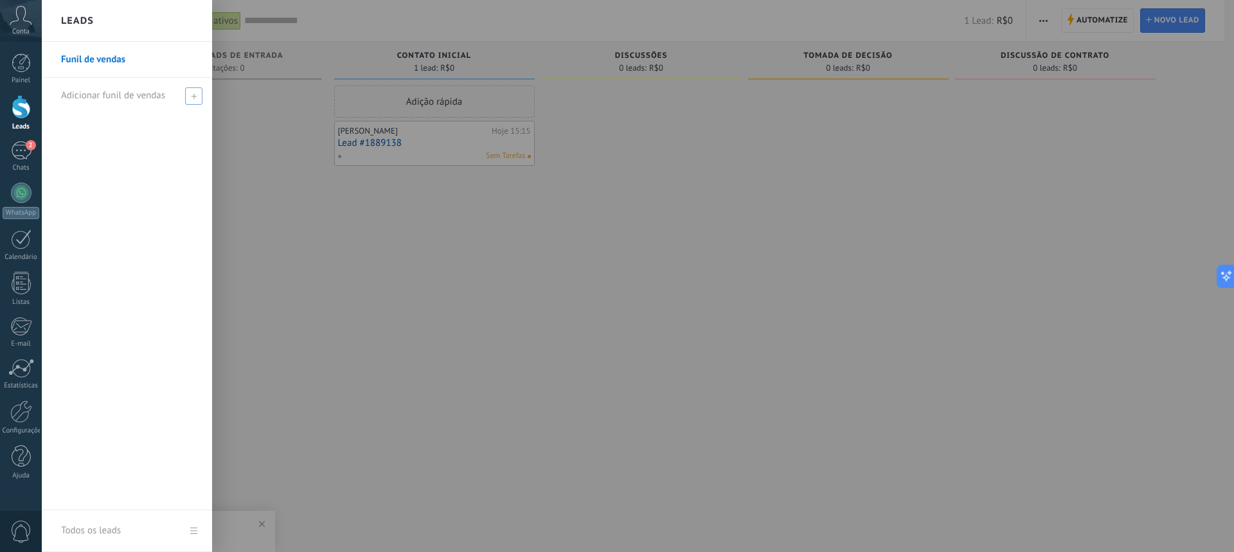
click at [194, 96] on use at bounding box center [194, 96] width 6 height 6
type input "**********"
click at [134, 148] on div "**********" at bounding box center [127, 276] width 170 height 468
click at [195, 98] on span at bounding box center [196, 95] width 12 height 9
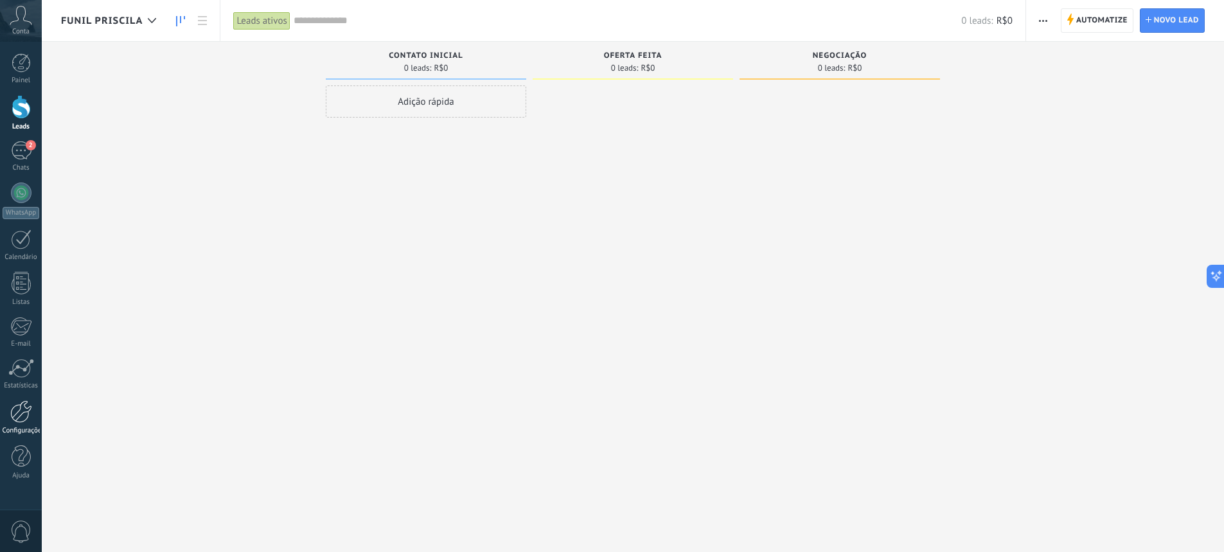
click at [23, 416] on div at bounding box center [21, 411] width 22 height 22
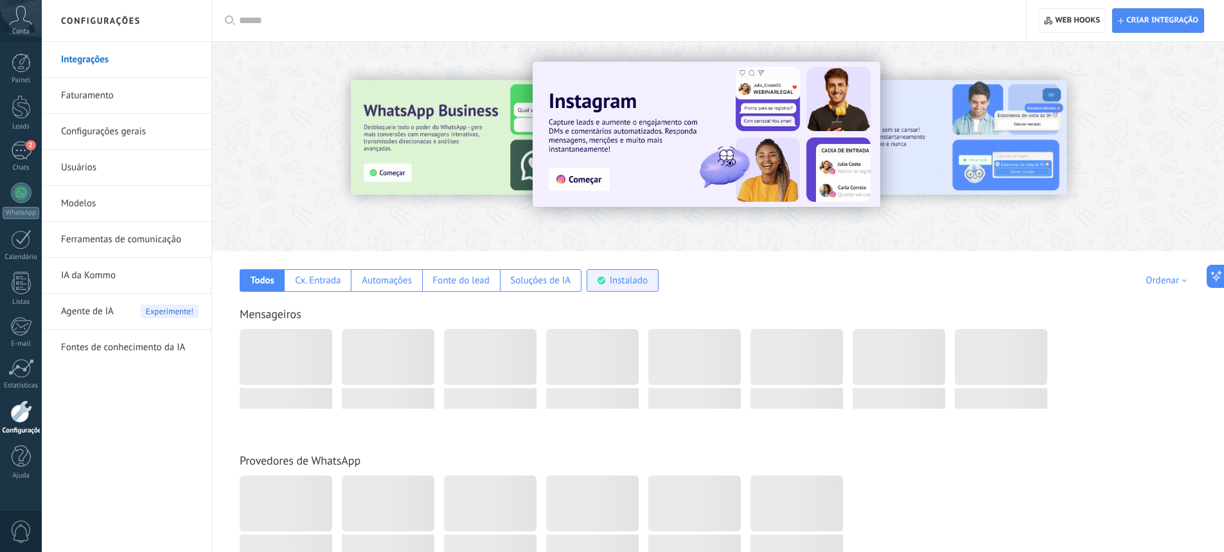
click at [629, 284] on div "Instalado" at bounding box center [629, 280] width 38 height 12
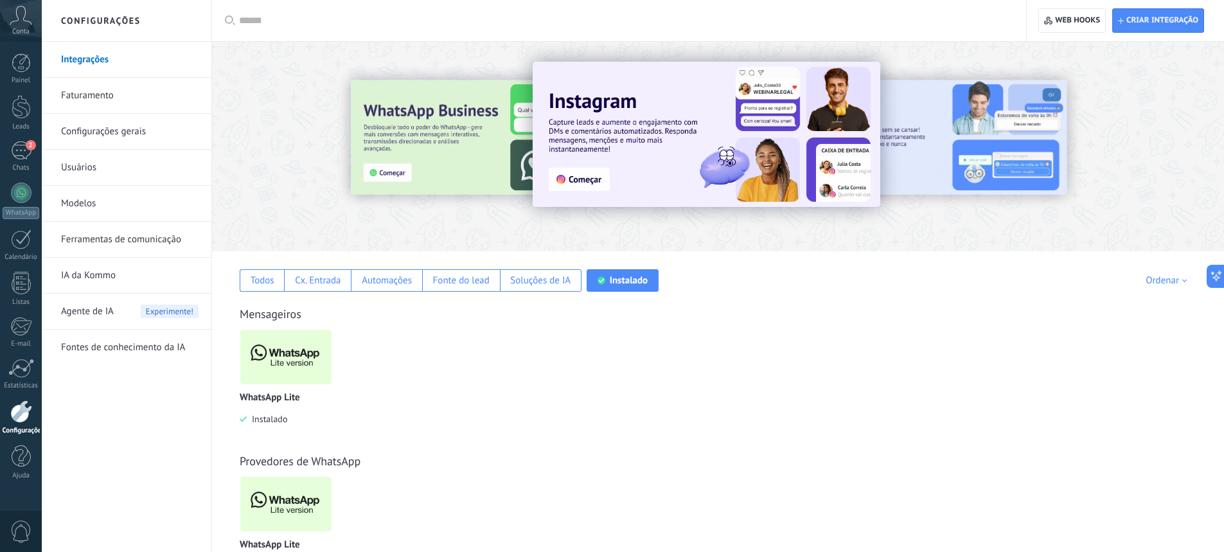
click at [289, 353] on img at bounding box center [285, 357] width 91 height 62
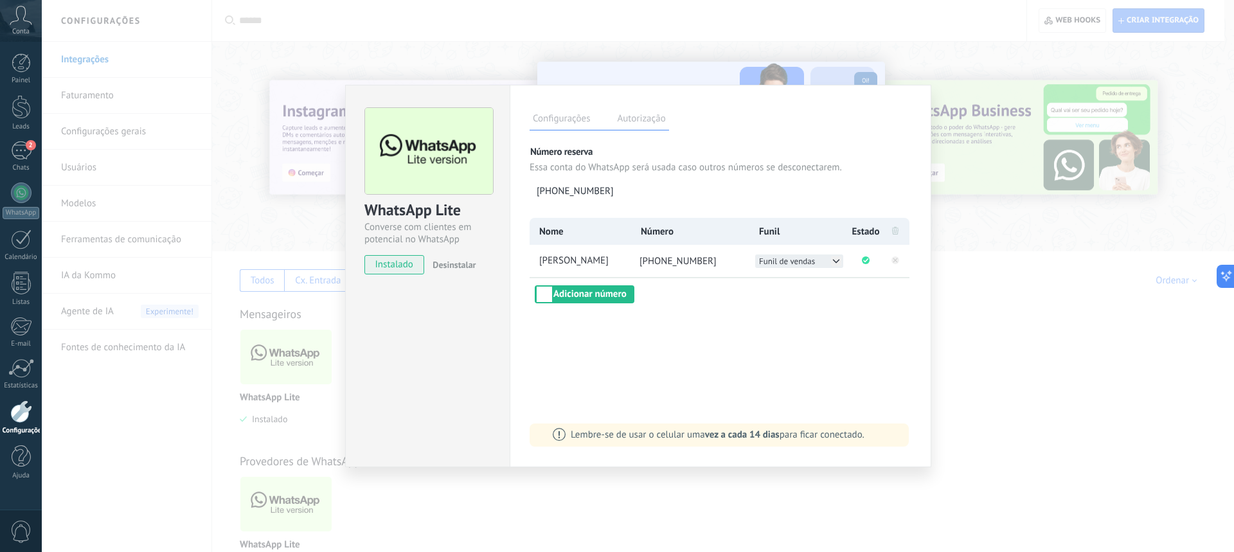
click at [837, 262] on icon at bounding box center [836, 261] width 6 height 3
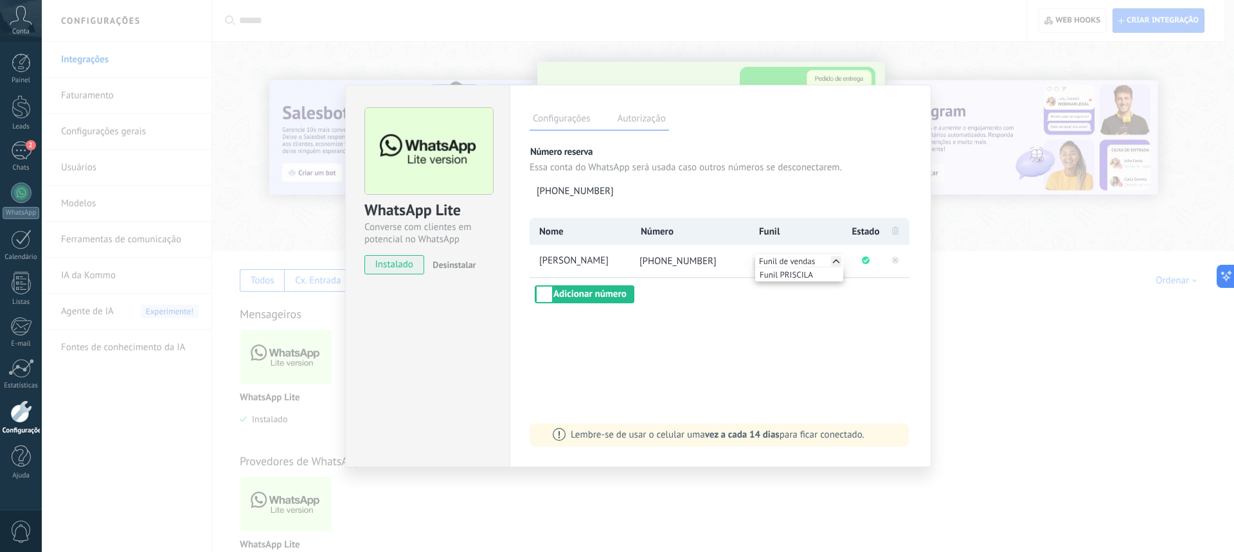
click at [770, 321] on div "Configurações Autorização Esta aba registra os usuários que permitiram acesso à…" at bounding box center [721, 276] width 422 height 382
click at [836, 262] on icon at bounding box center [836, 261] width 10 height 10
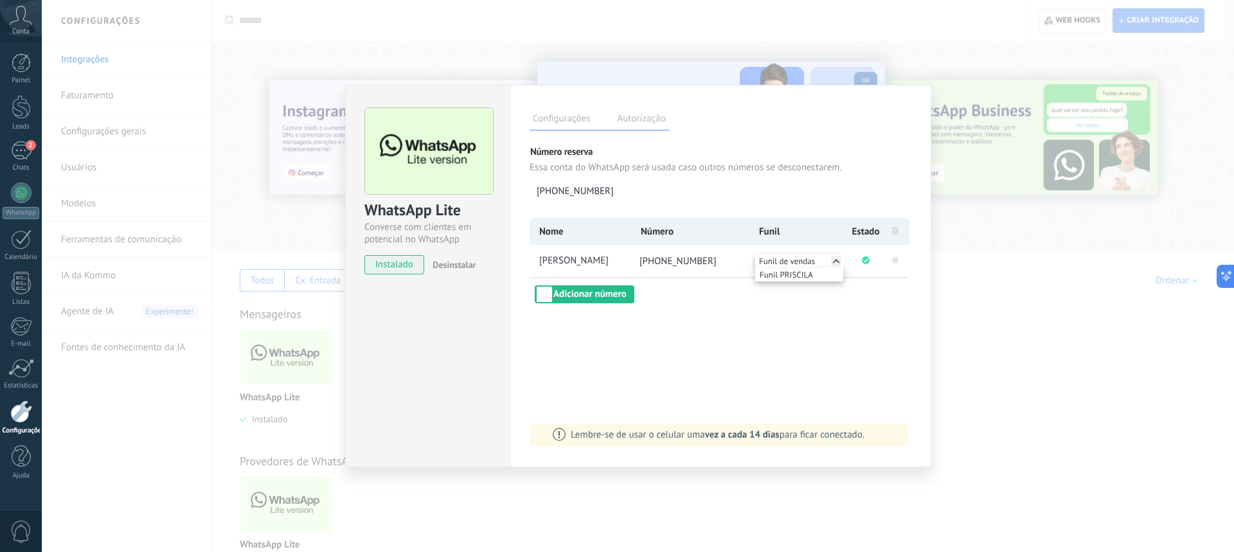
click at [783, 350] on div "Configurações Autorização Esta aba registra os usuários que permitiram acesso à…" at bounding box center [721, 276] width 422 height 382
click at [24, 152] on div "2" at bounding box center [21, 150] width 21 height 19
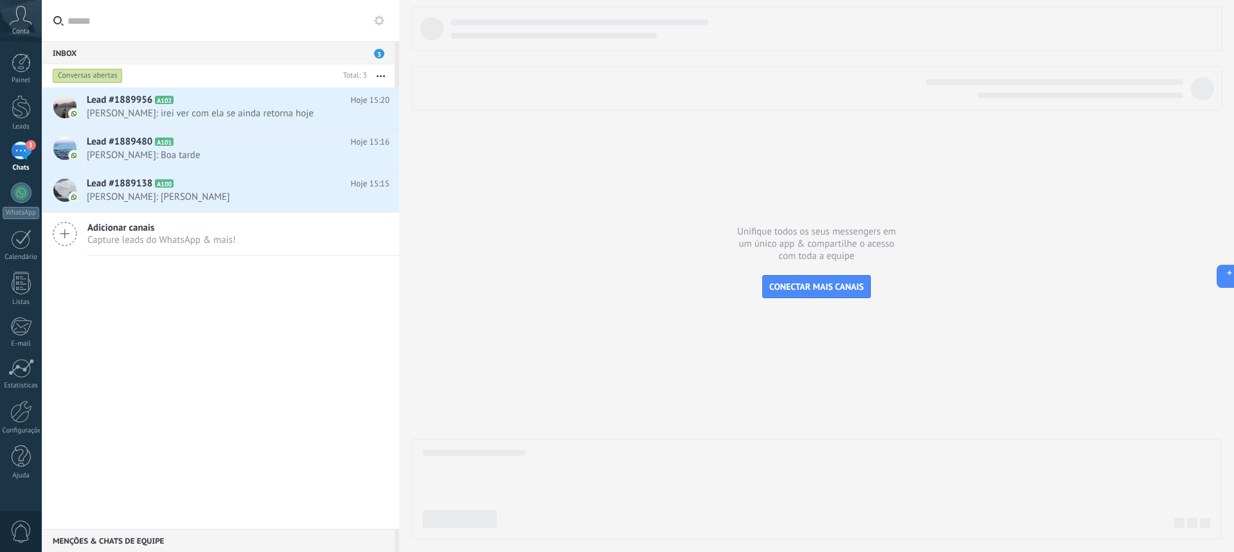
type textarea "**********"
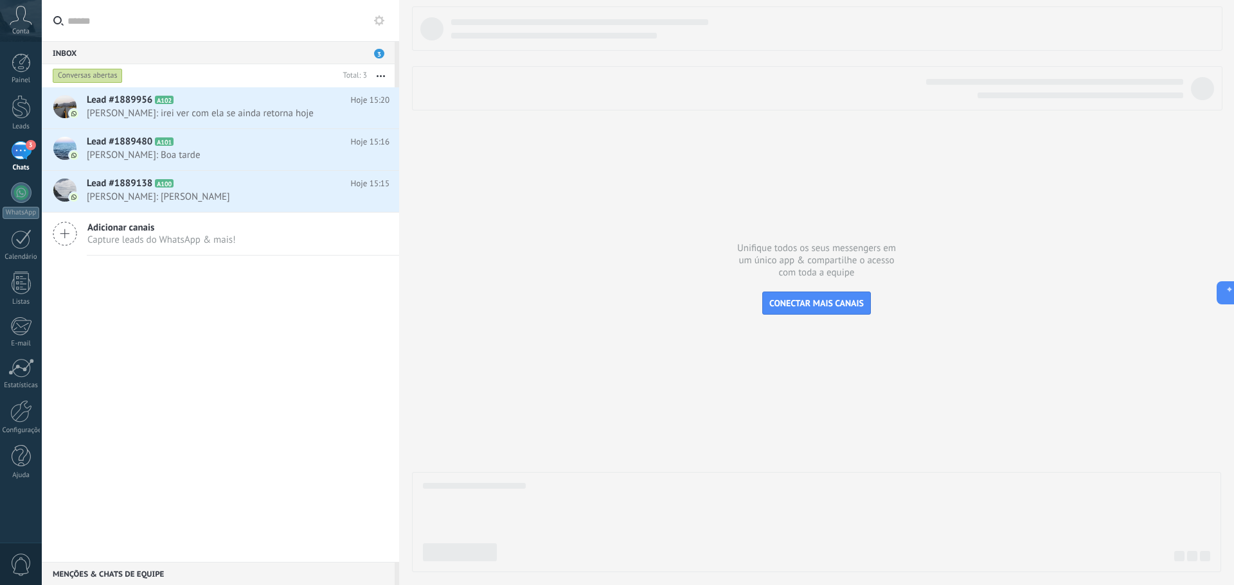
scroll to position [19, 0]
click at [762, 404] on div at bounding box center [816, 289] width 809 height 566
click at [588, 152] on div at bounding box center [816, 289] width 809 height 566
